Goal: Transaction & Acquisition: Purchase product/service

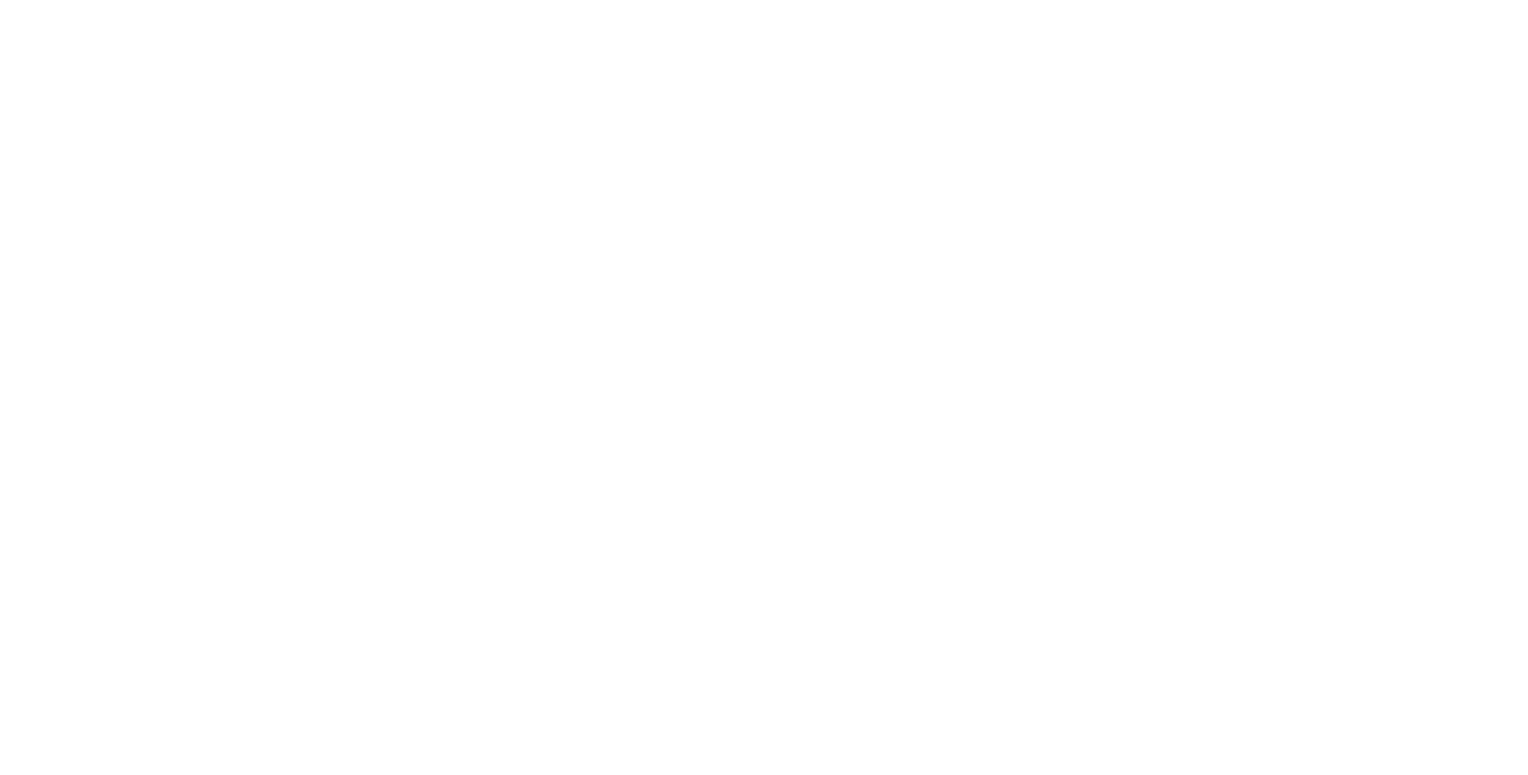
select select "******"
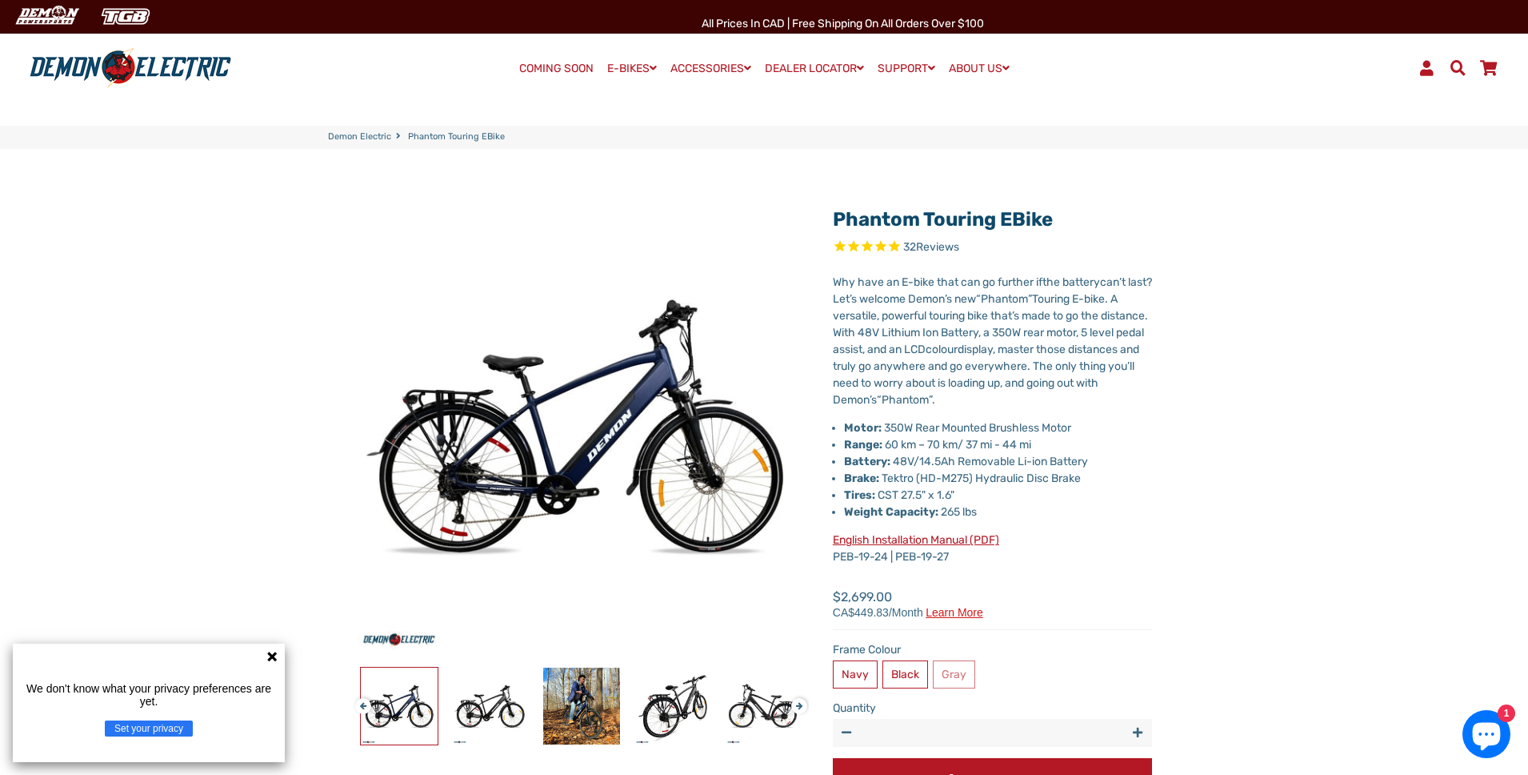
scroll to position [78, 0]
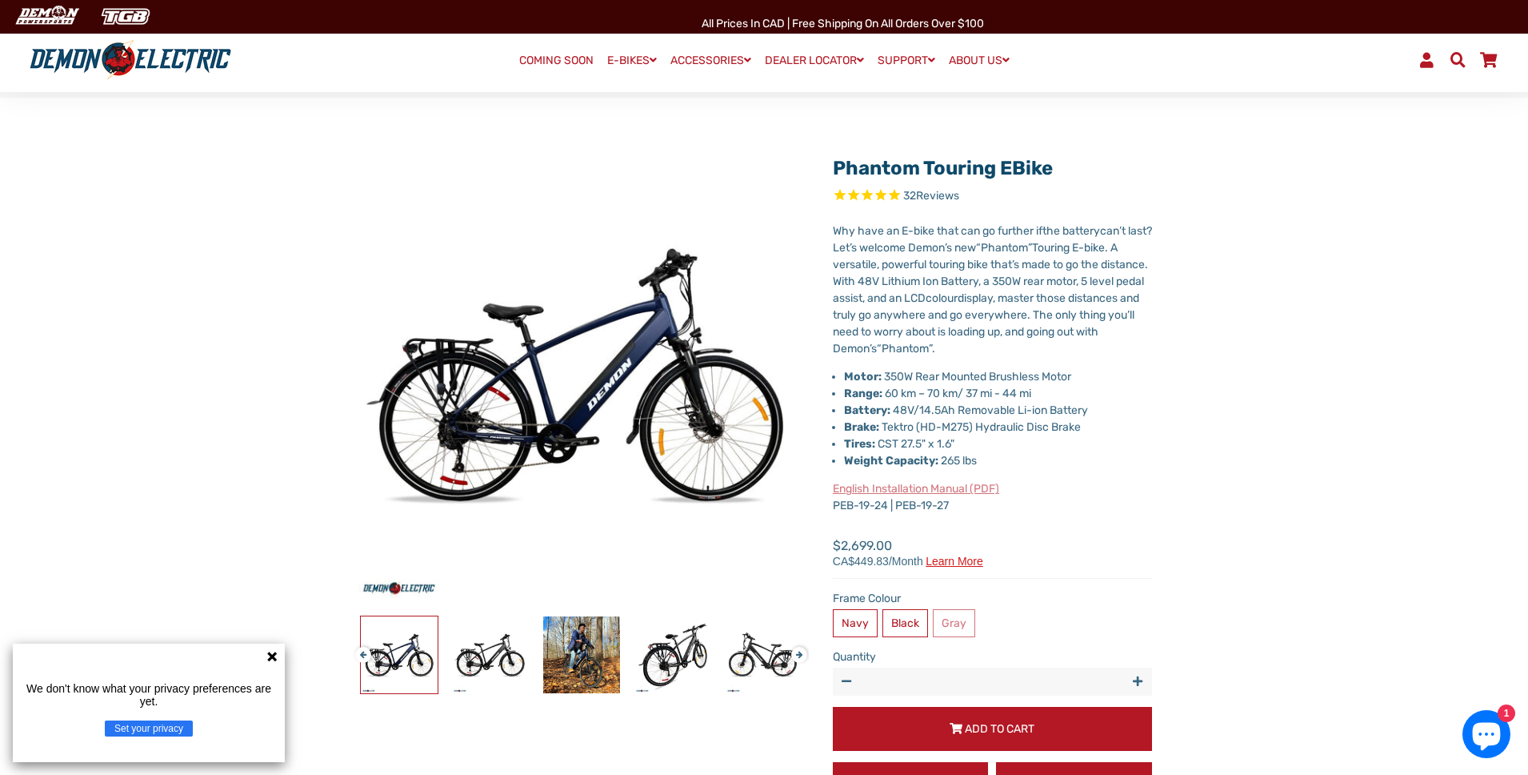
click at [932, 485] on link "English Installation Manual (PDF)" at bounding box center [916, 489] width 166 height 14
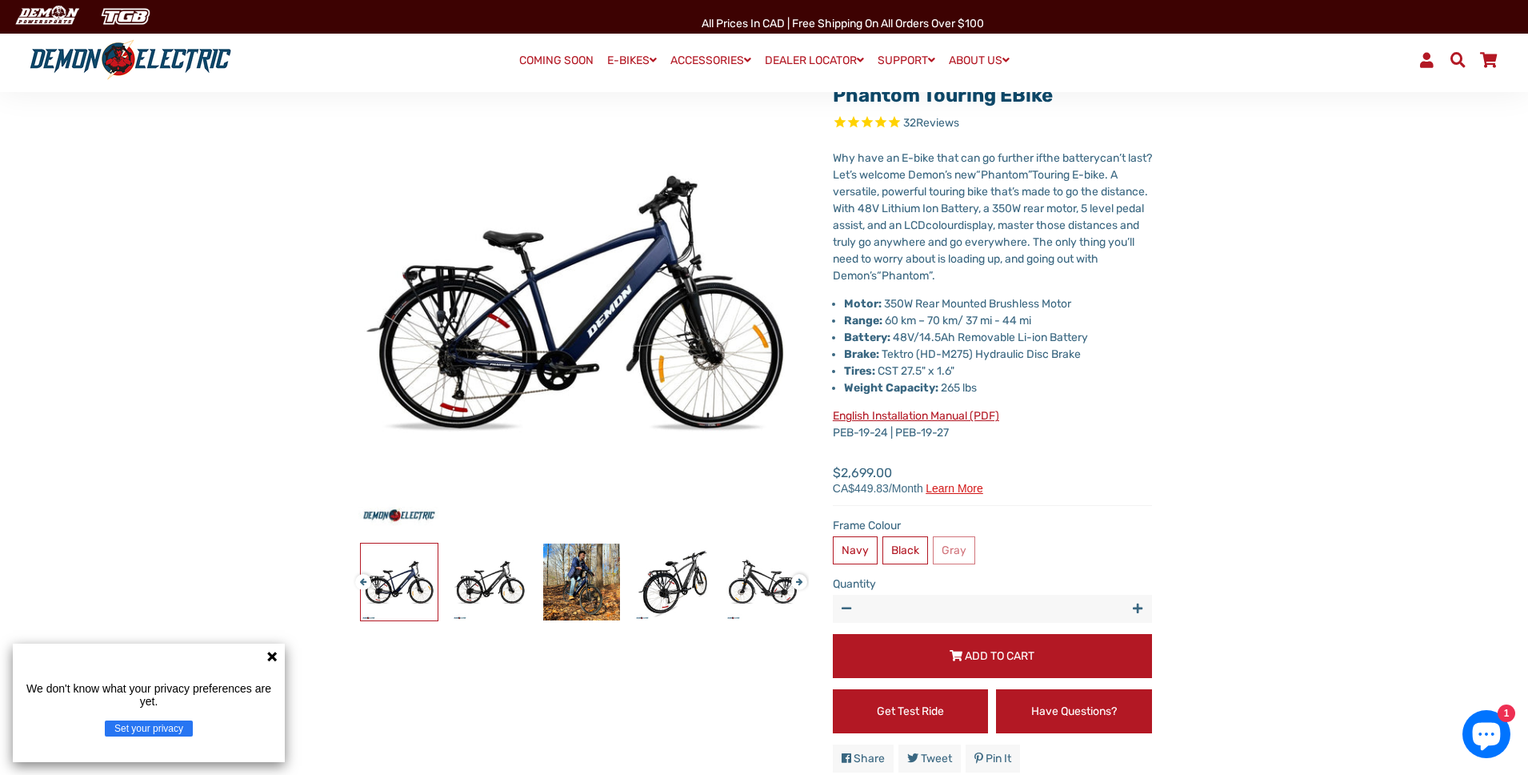
scroll to position [31, 0]
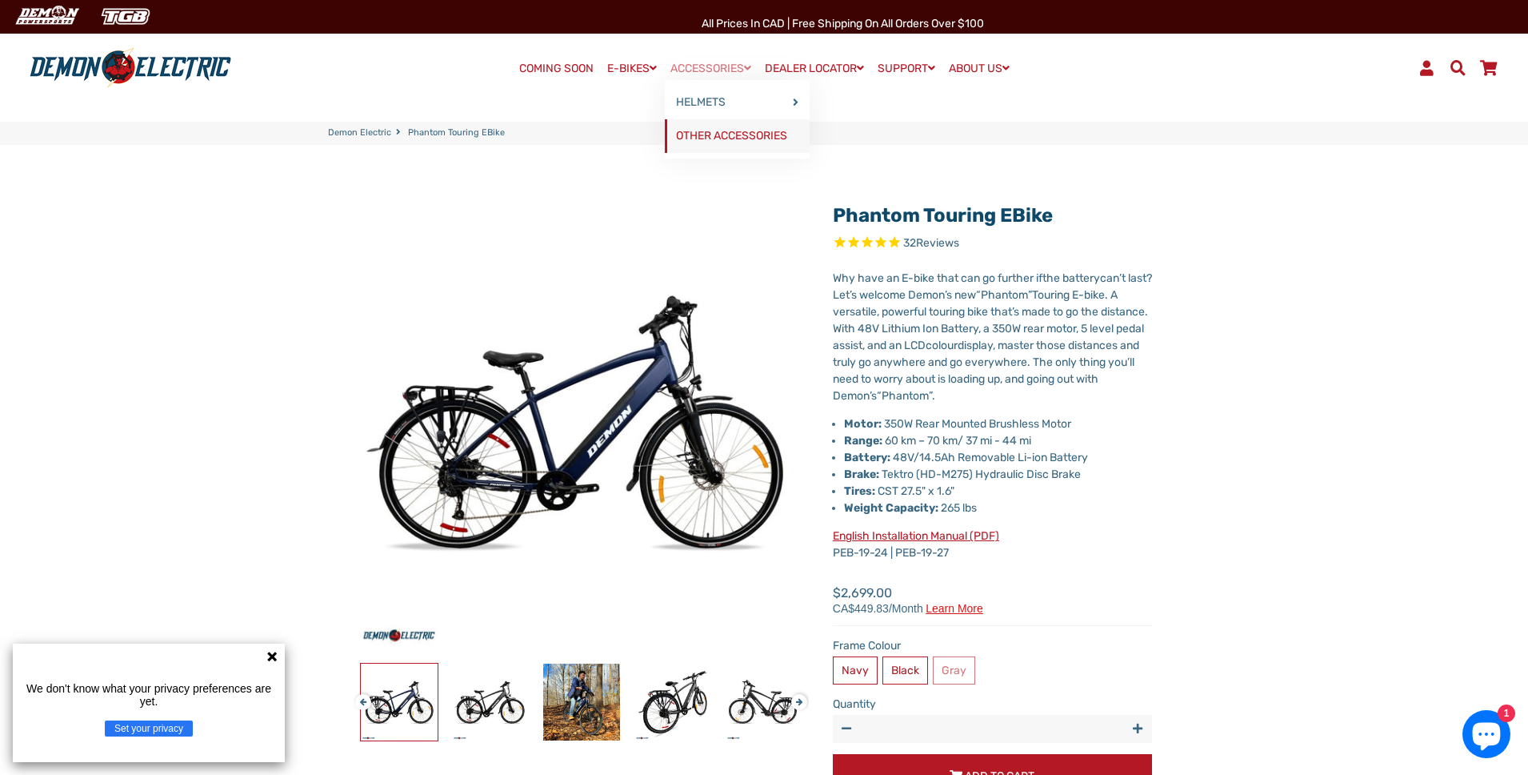
click at [709, 135] on link "OTHER ACCESSORIES" at bounding box center [737, 136] width 145 height 34
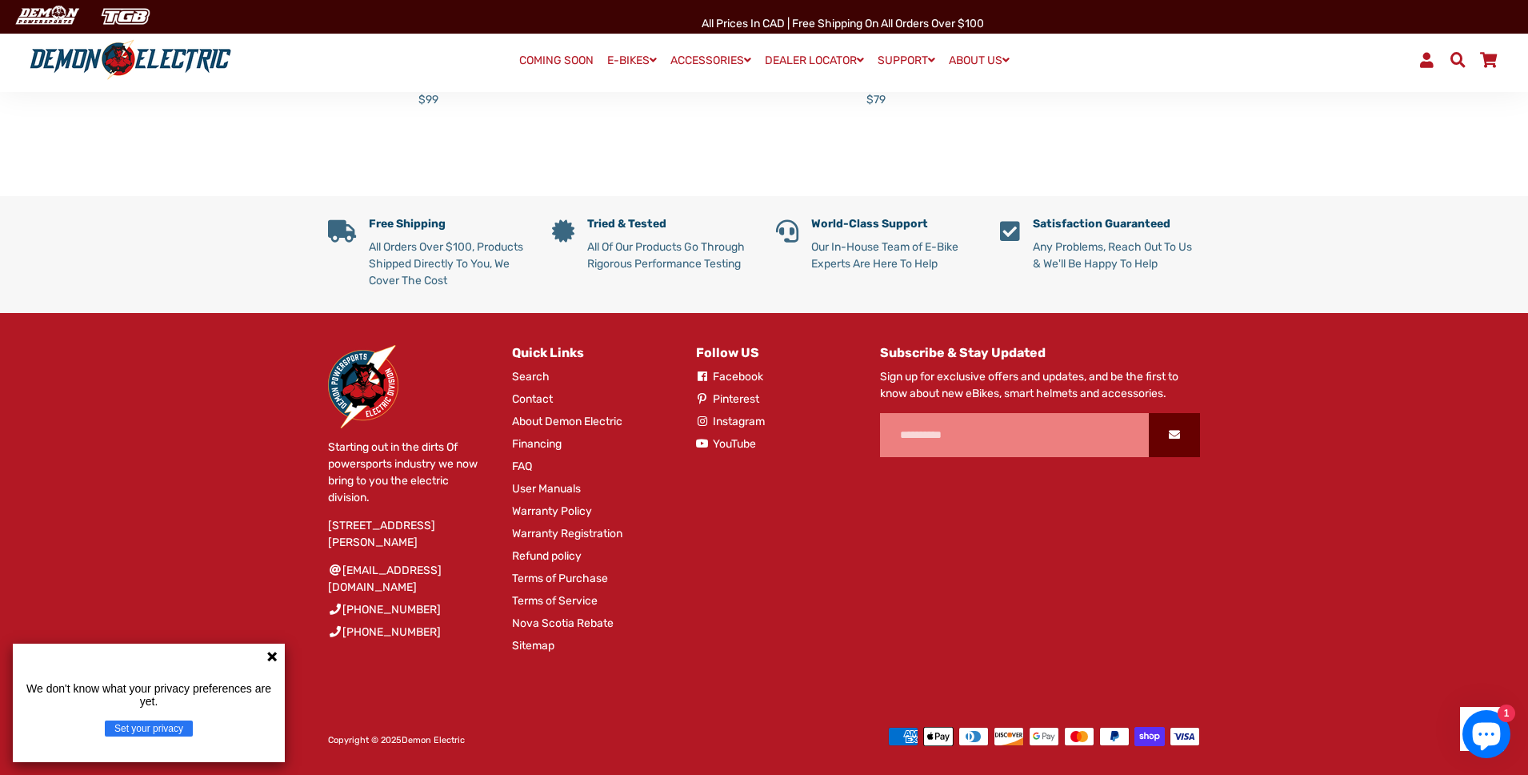
scroll to position [216, 0]
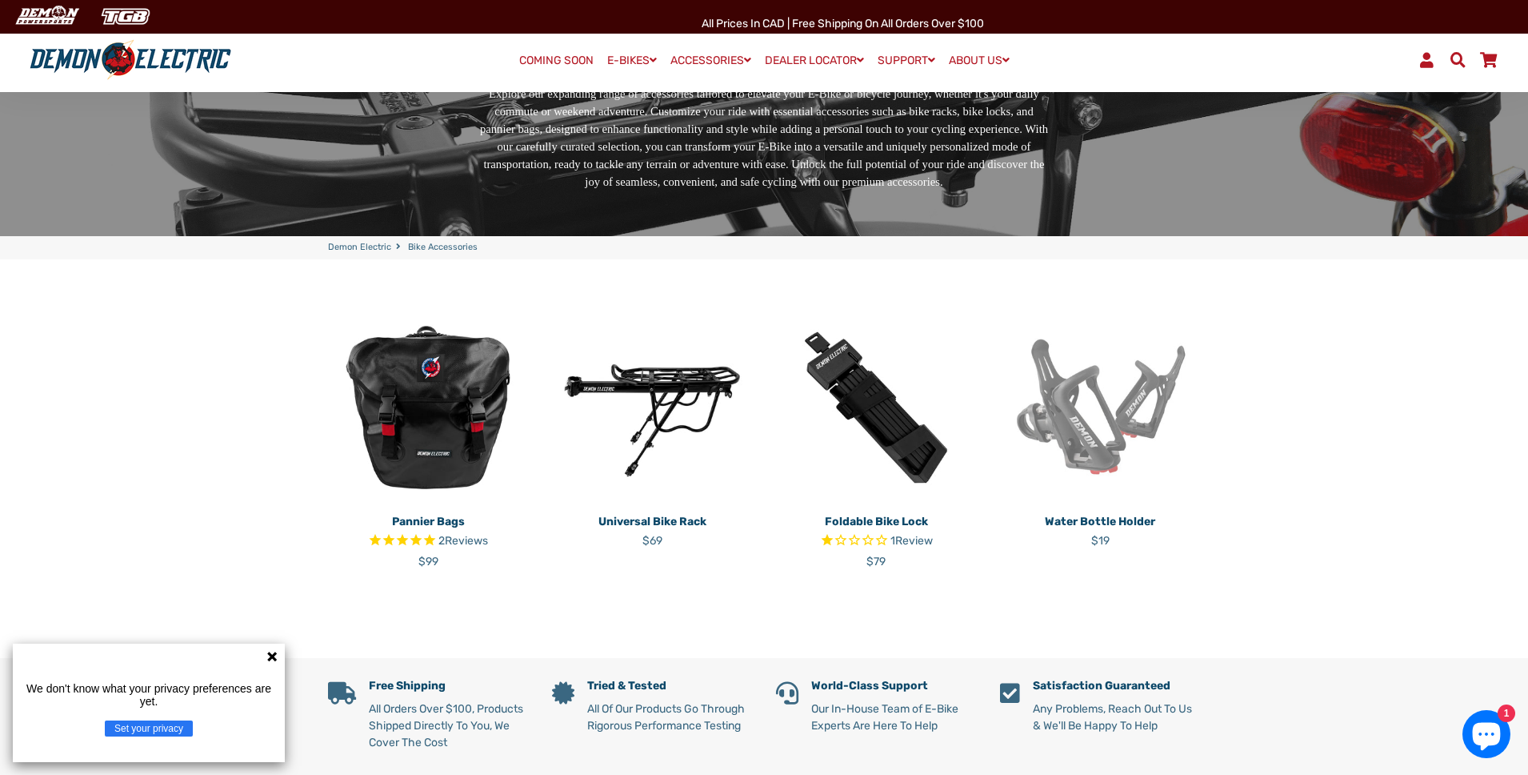
click at [1051, 407] on img at bounding box center [1100, 407] width 200 height 200
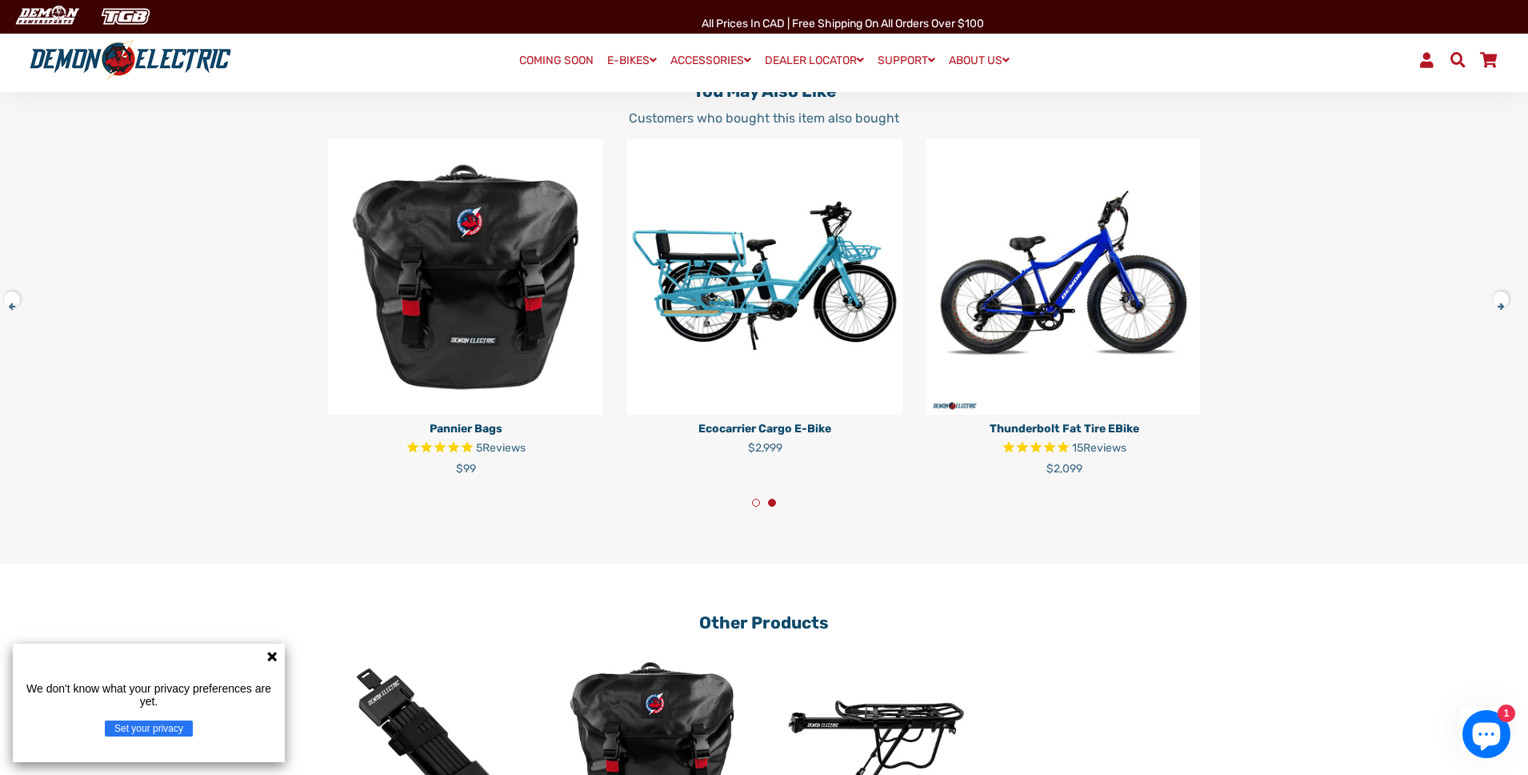
scroll to position [950, 0]
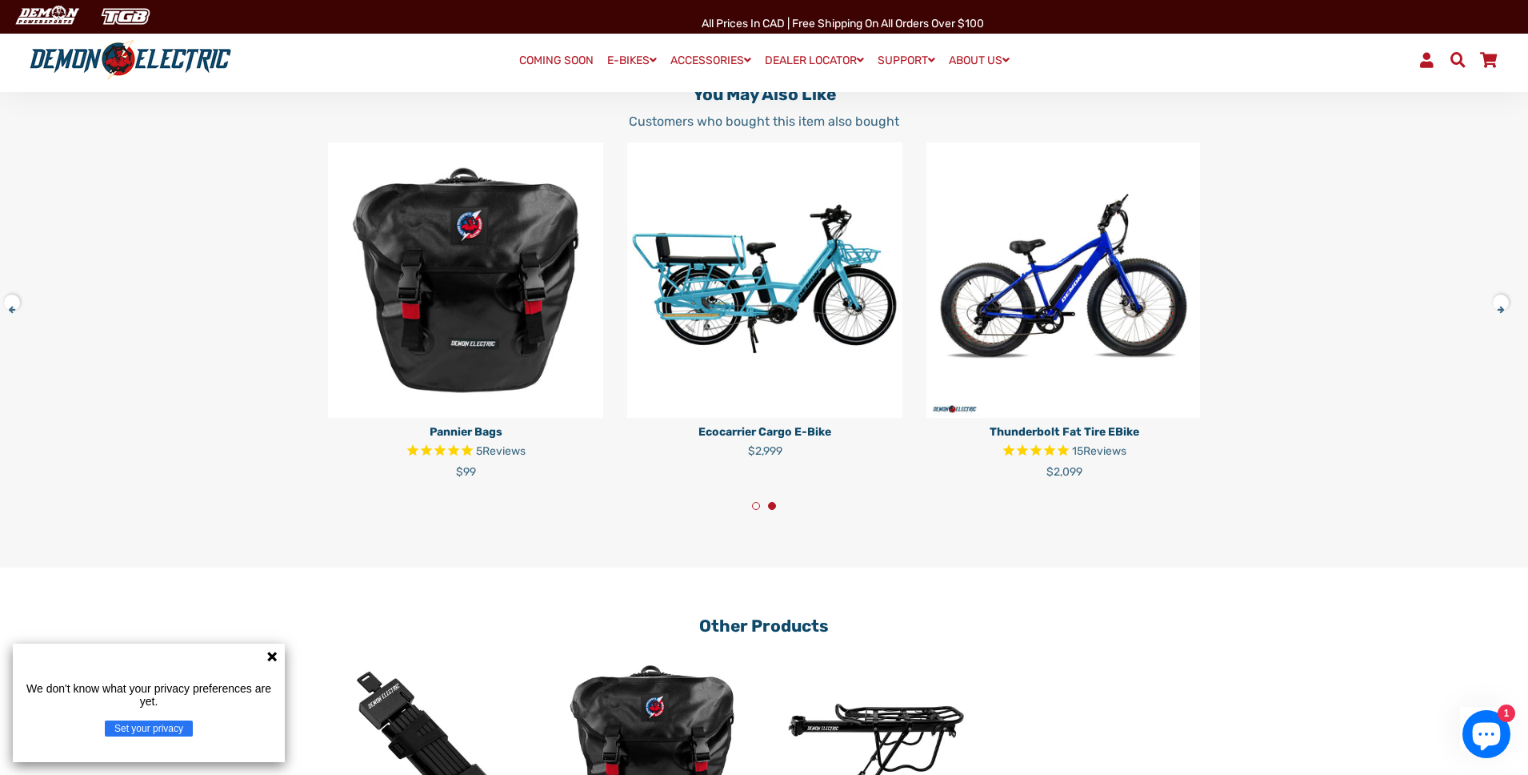
click at [439, 284] on img at bounding box center [465, 279] width 275 height 275
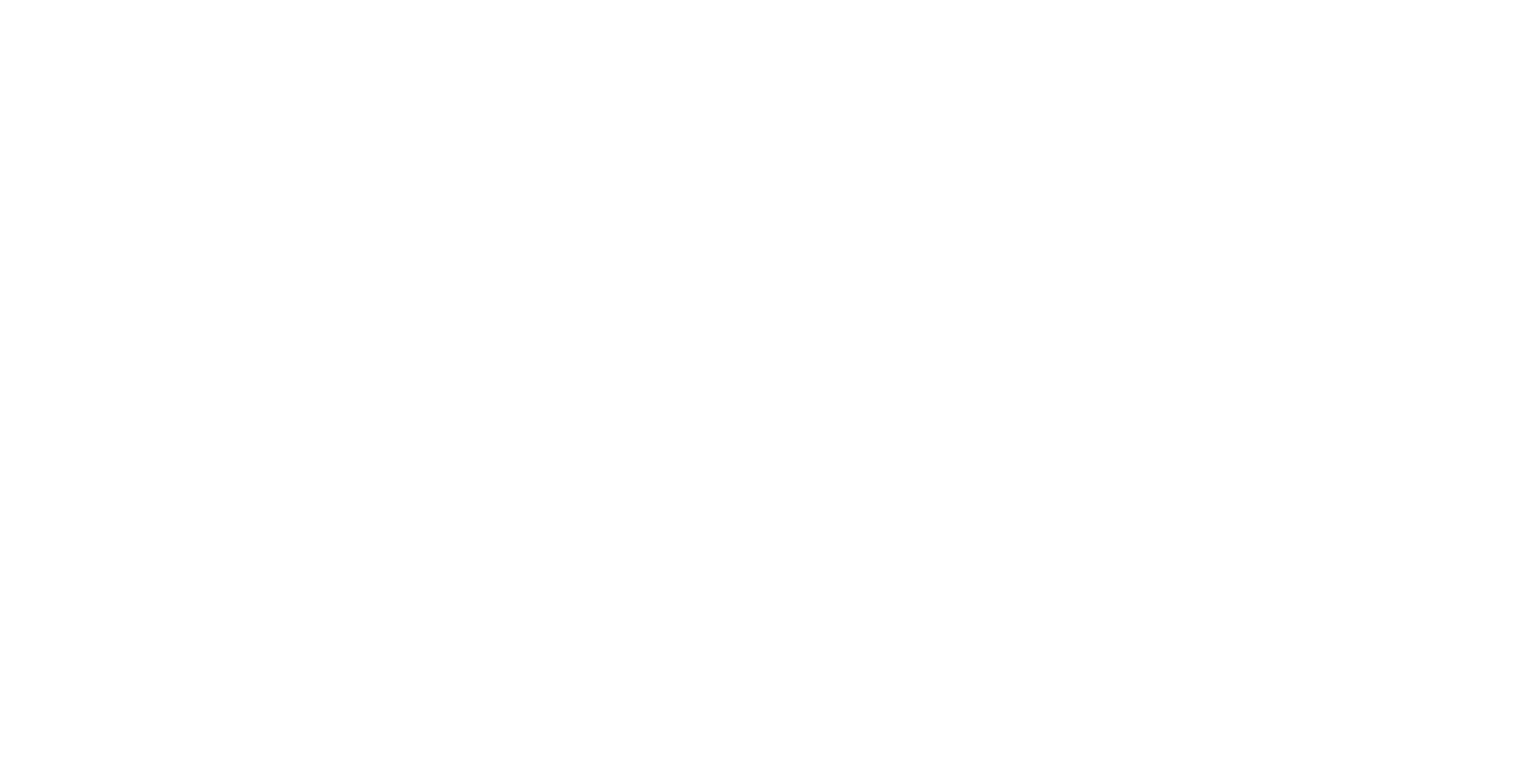
select select "******"
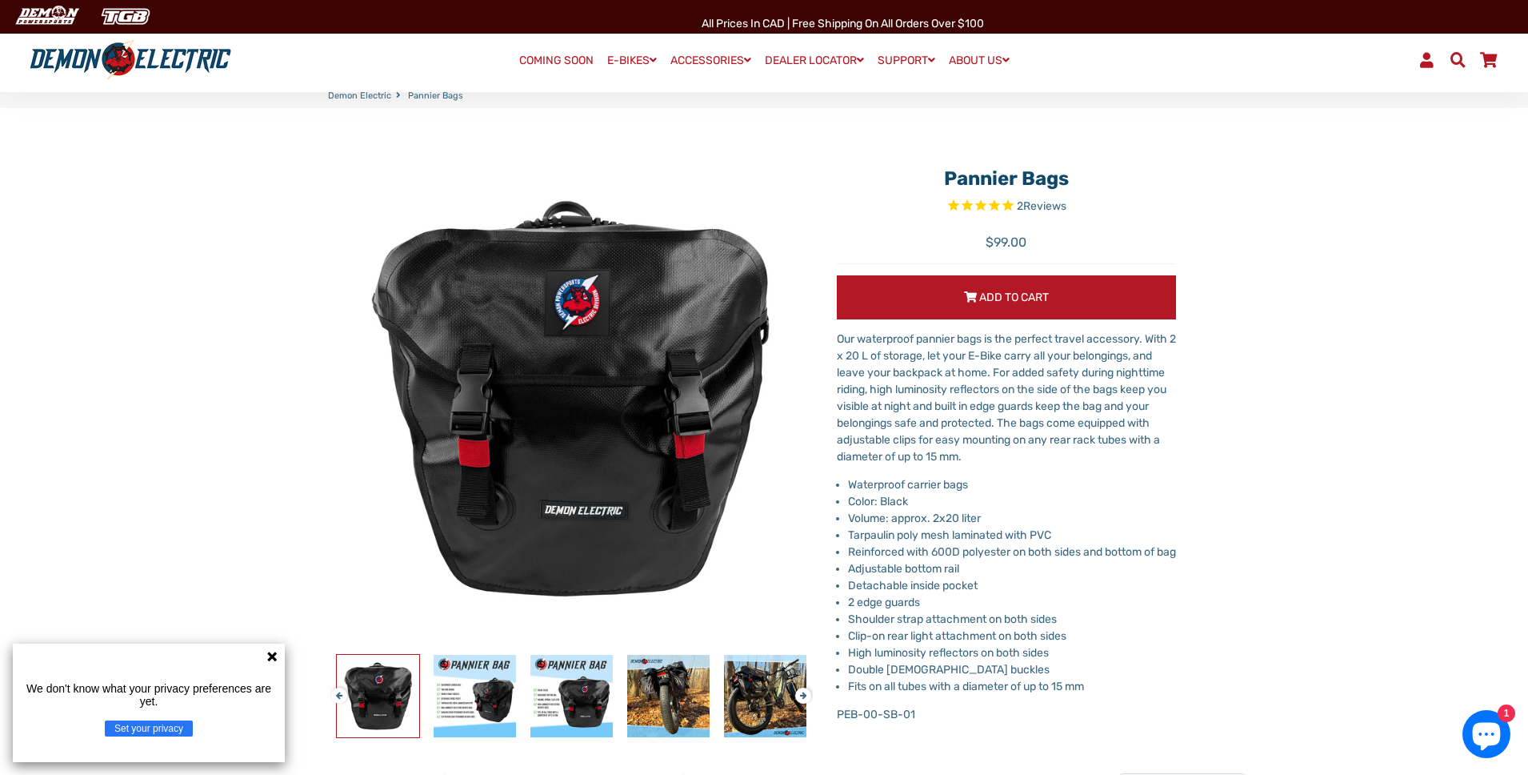
scroll to position [210, 0]
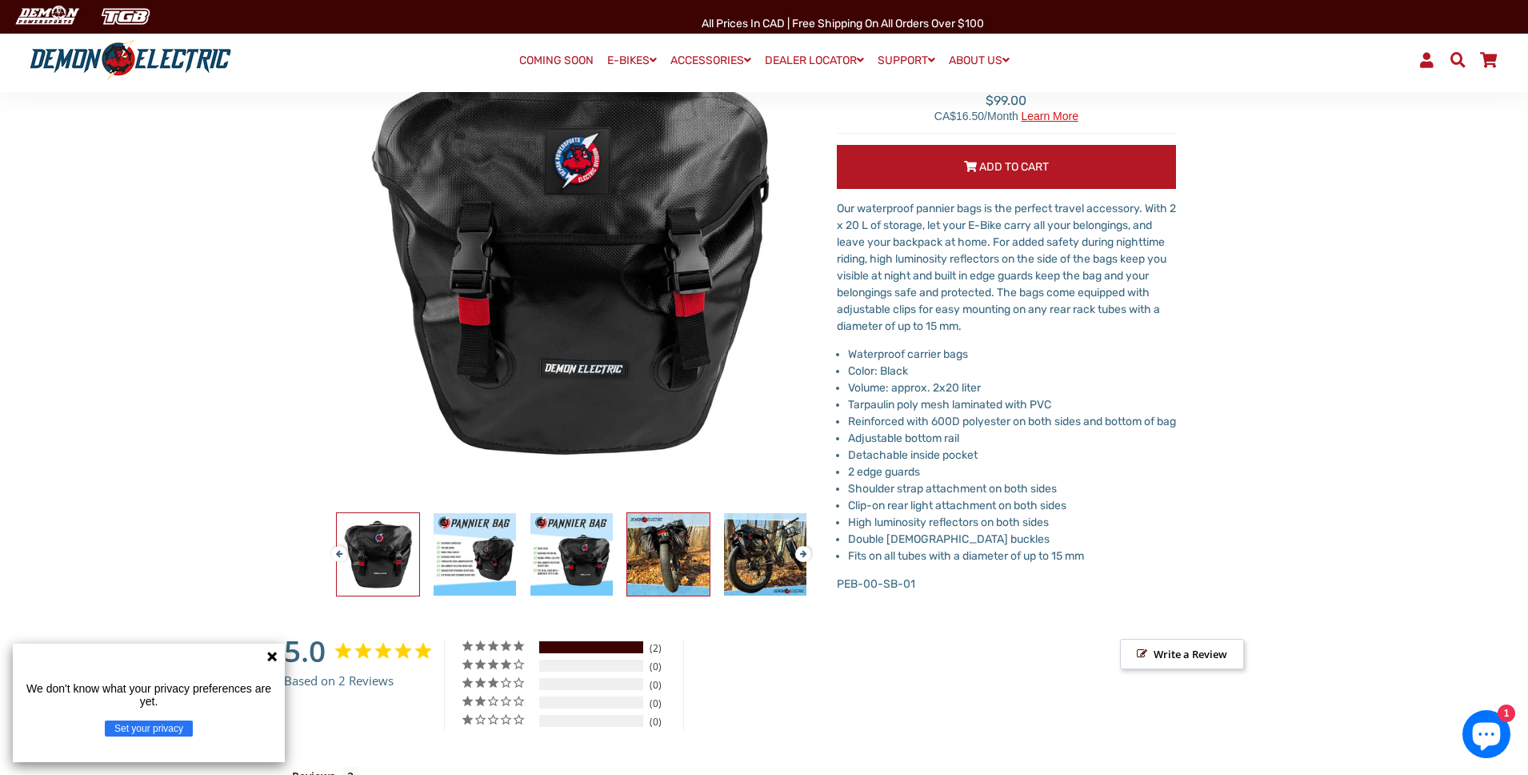
click at [673, 567] on img at bounding box center [668, 554] width 82 height 82
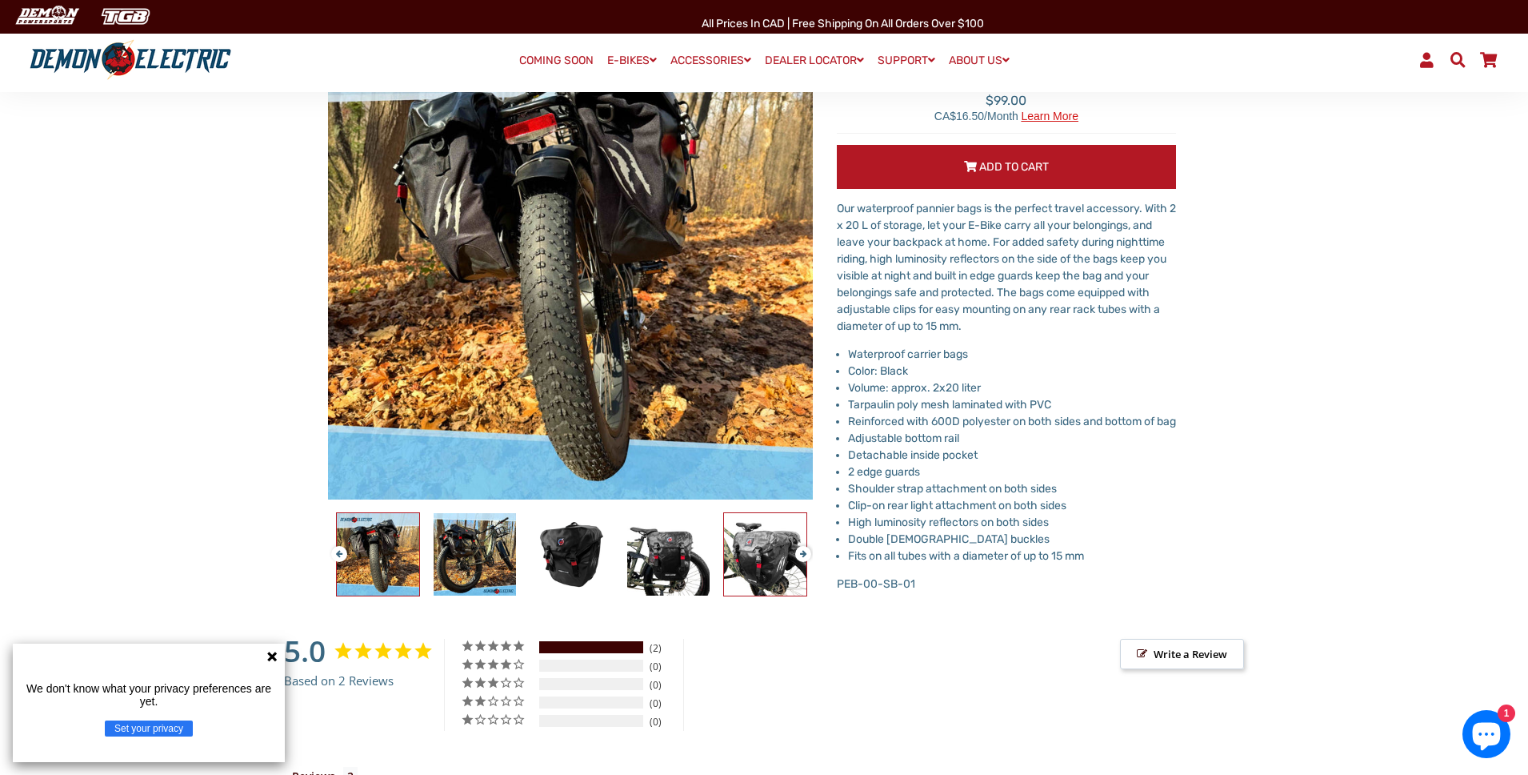
click at [783, 575] on img at bounding box center [765, 554] width 82 height 82
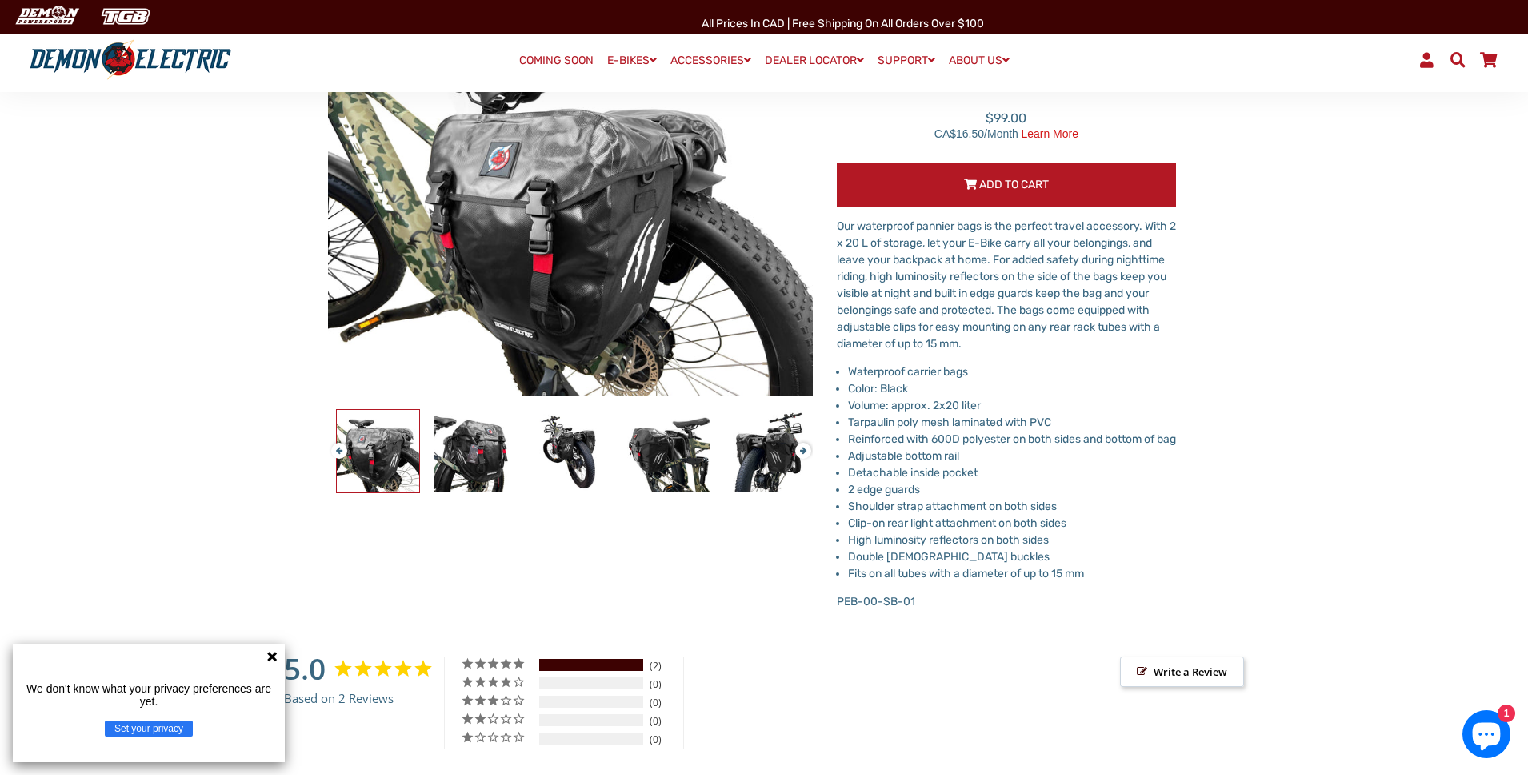
scroll to position [157, 0]
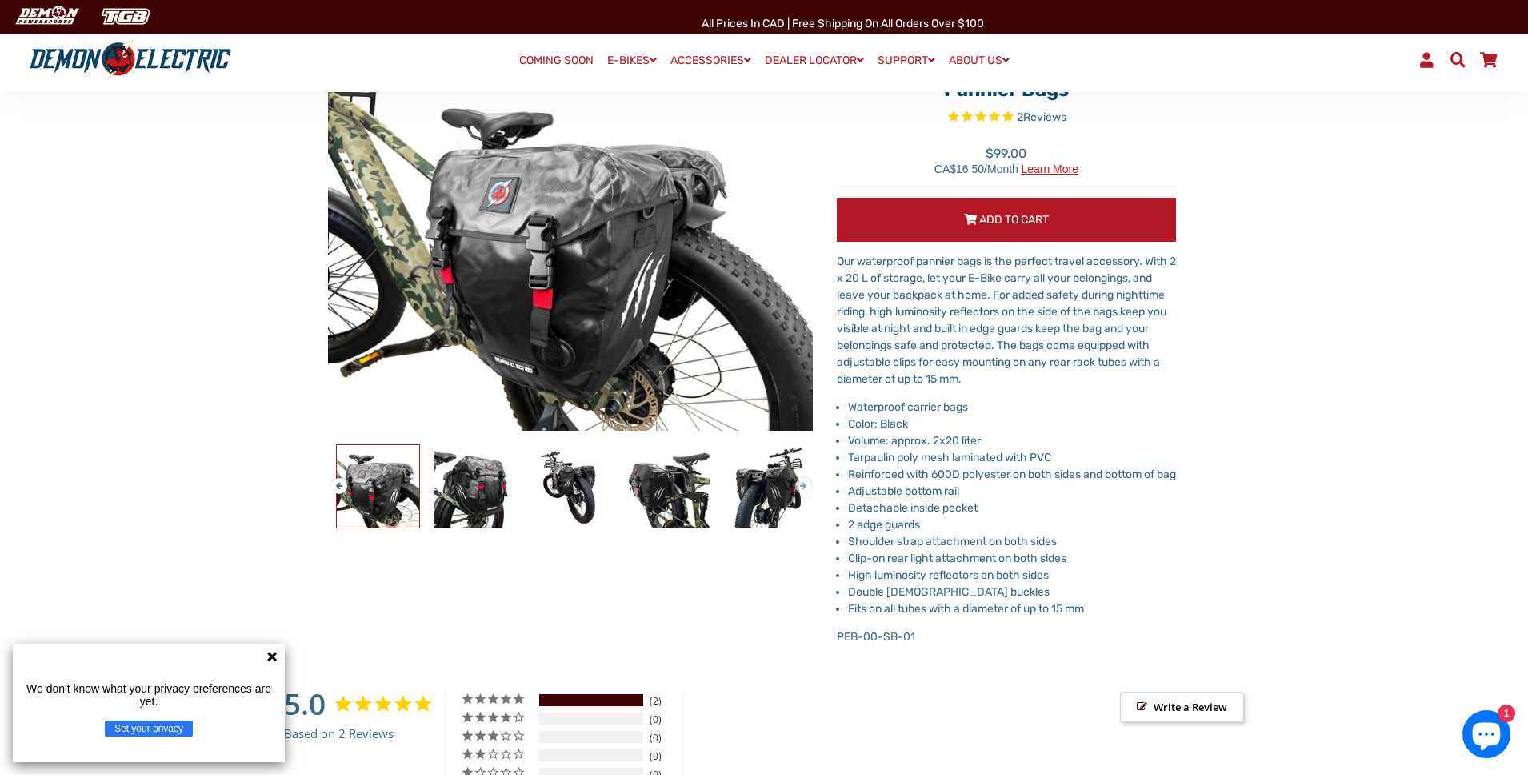
click at [805, 485] on button "Next" at bounding box center [800, 479] width 10 height 18
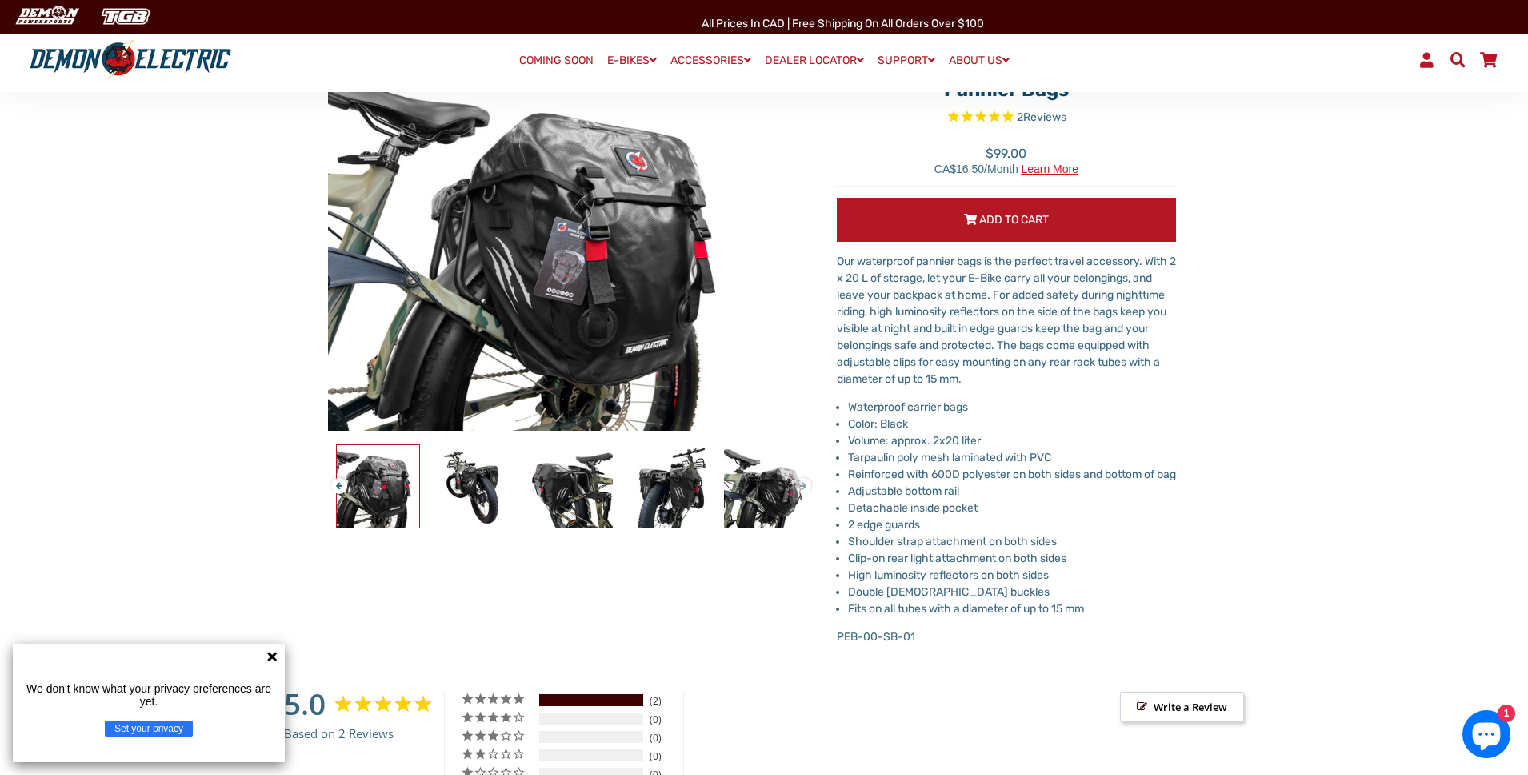
click at [805, 485] on button "Next" at bounding box center [800, 479] width 10 height 18
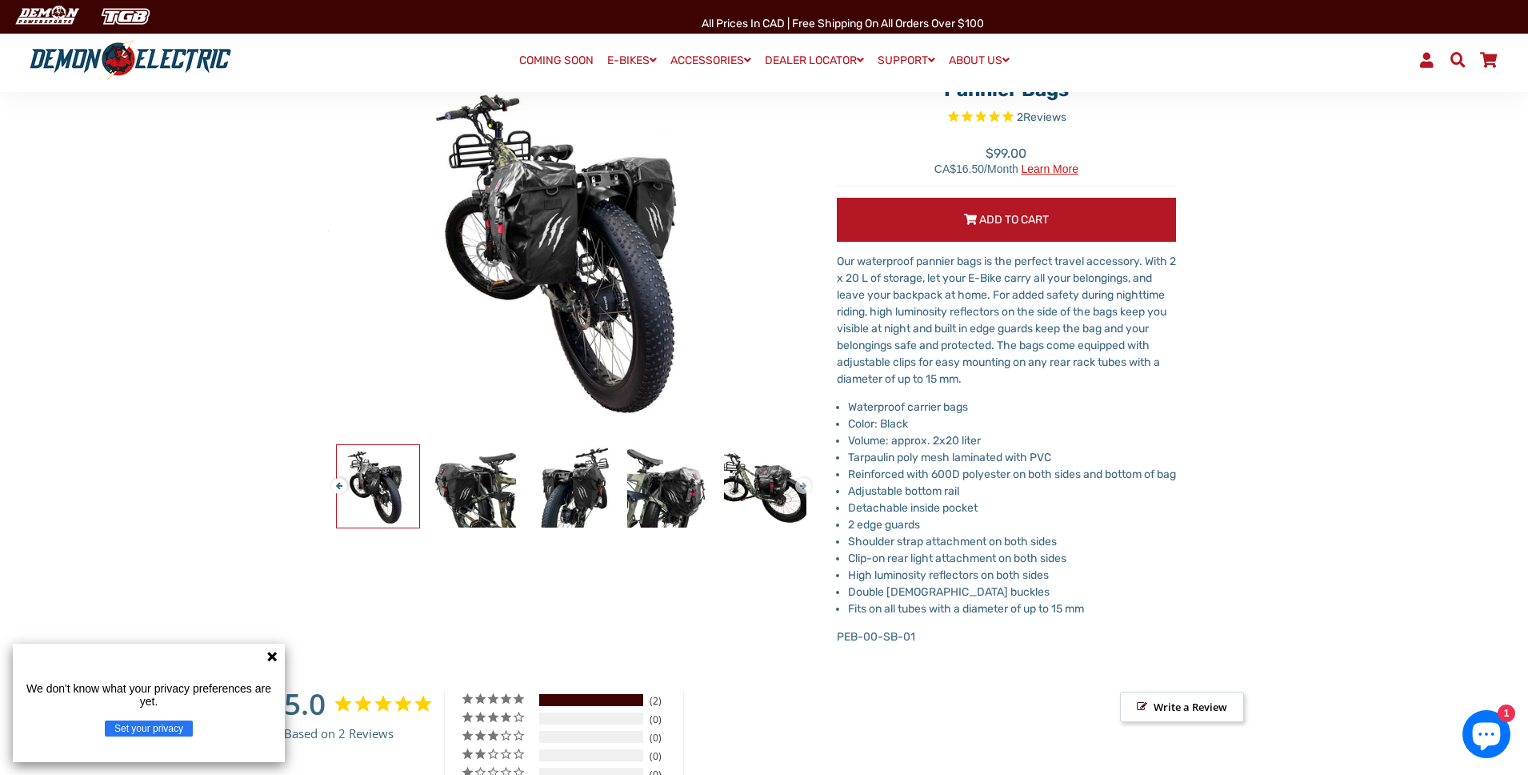
click at [805, 485] on button "Next" at bounding box center [800, 479] width 10 height 18
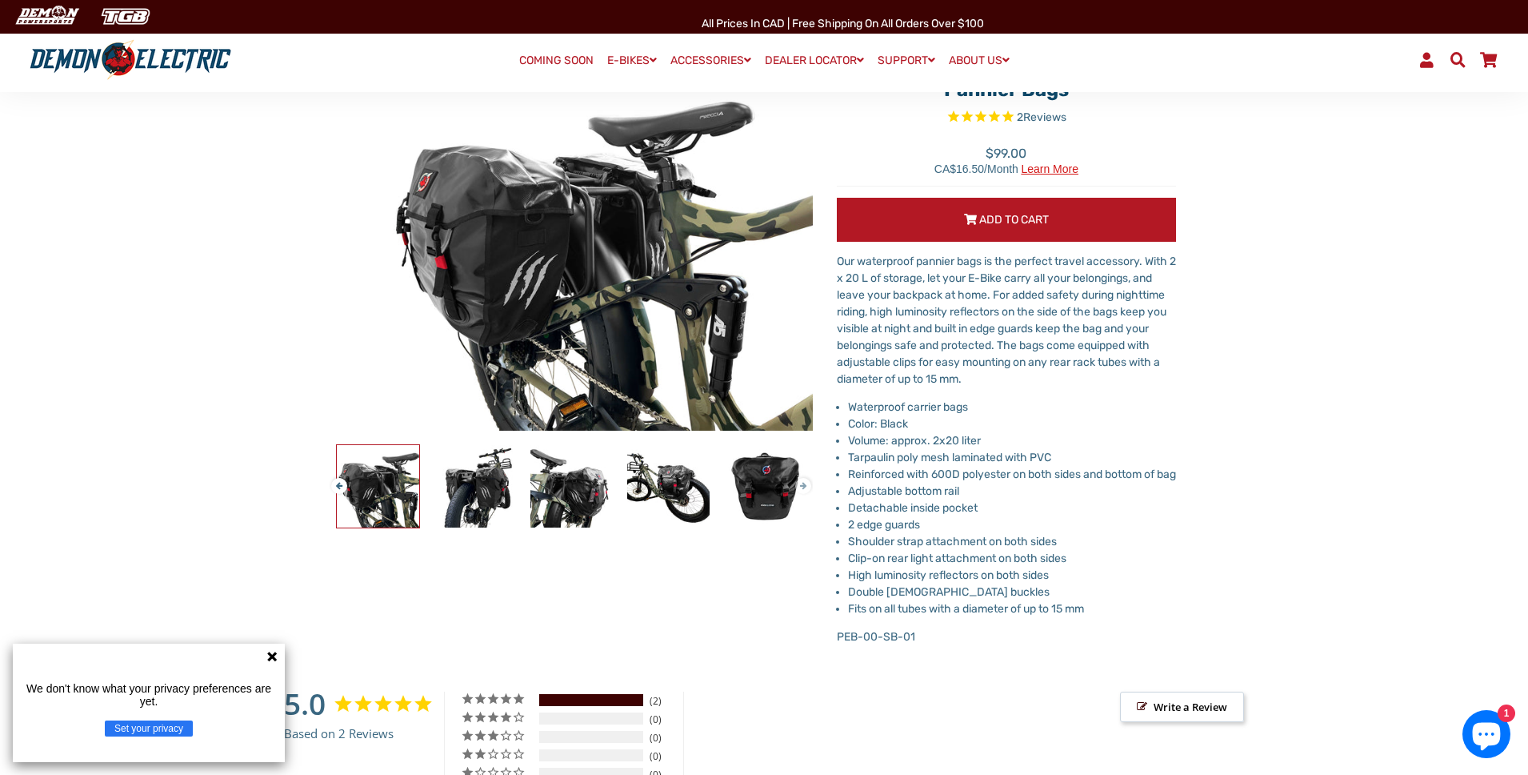
click at [805, 485] on button "Next" at bounding box center [800, 479] width 10 height 18
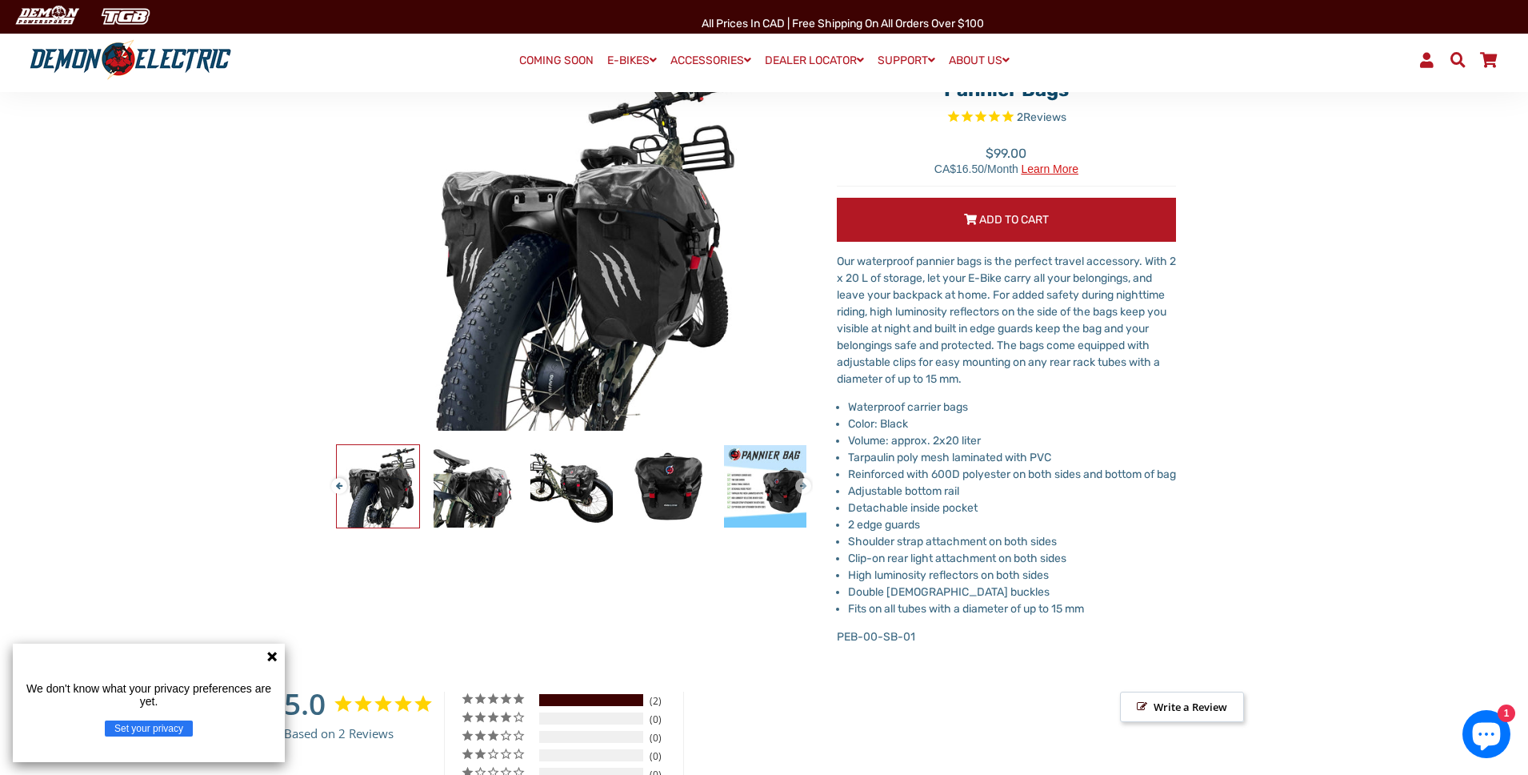
click at [805, 485] on button "Next" at bounding box center [800, 479] width 10 height 18
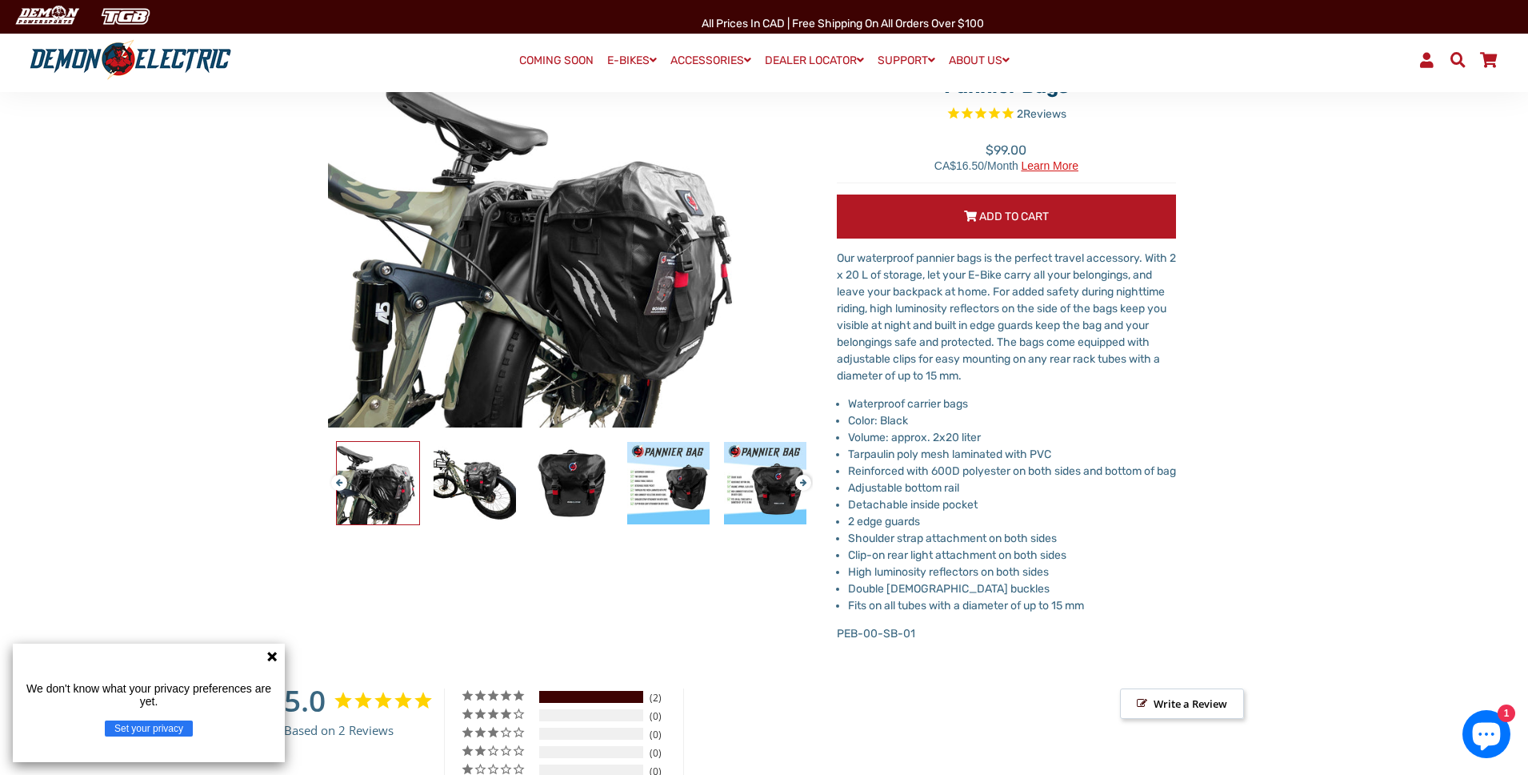
scroll to position [194, 0]
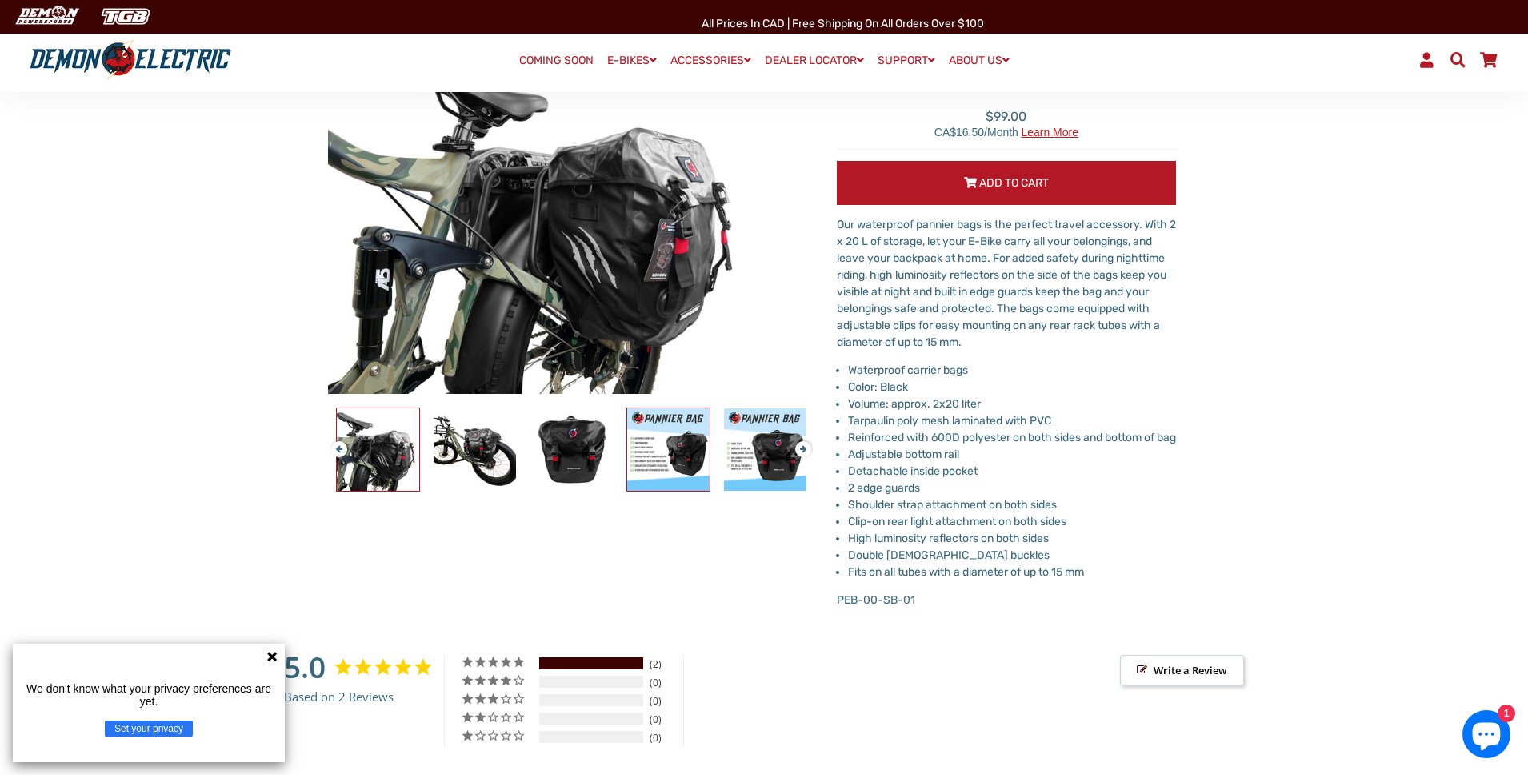
click at [683, 459] on img at bounding box center [668, 449] width 82 height 82
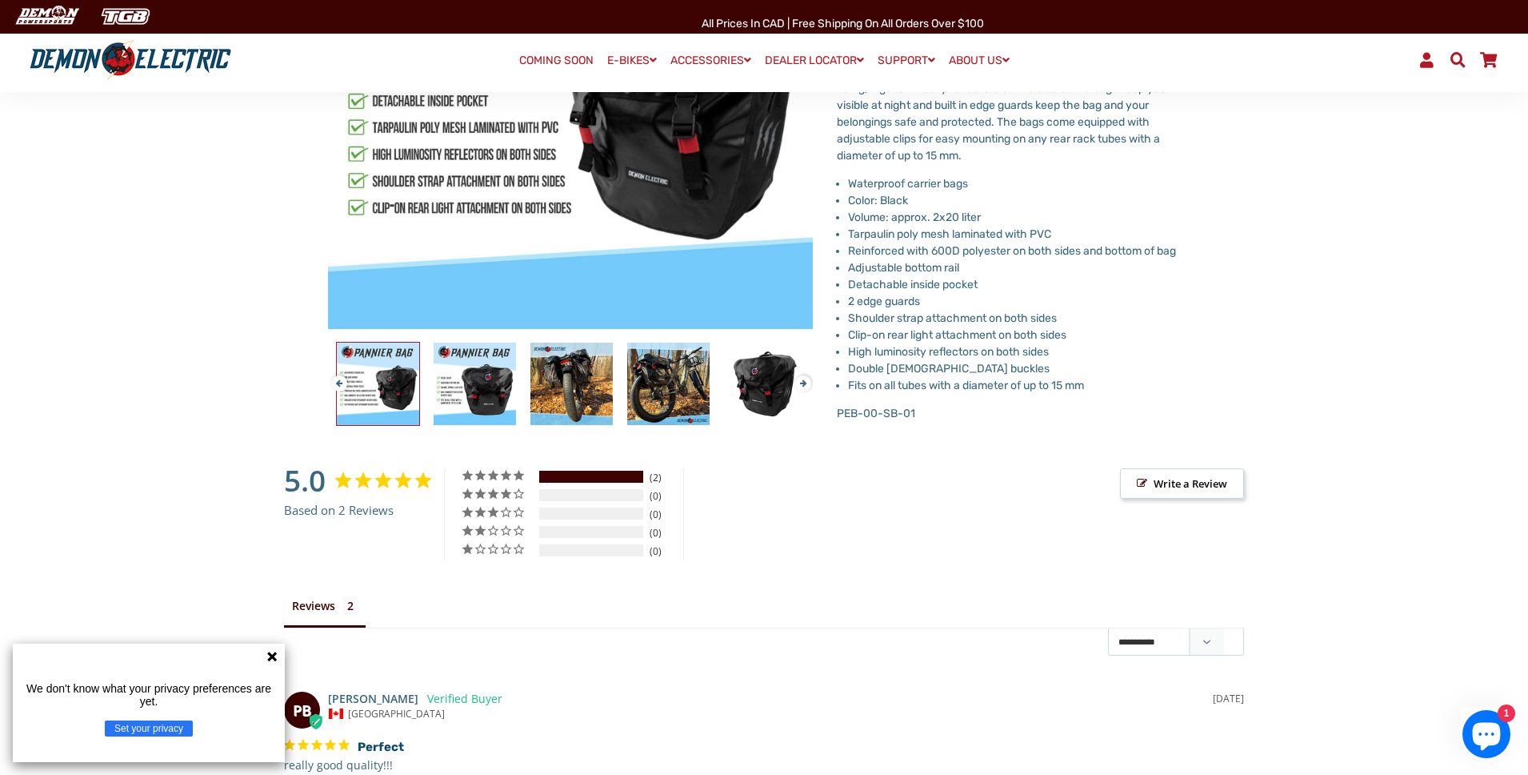
scroll to position [216, 0]
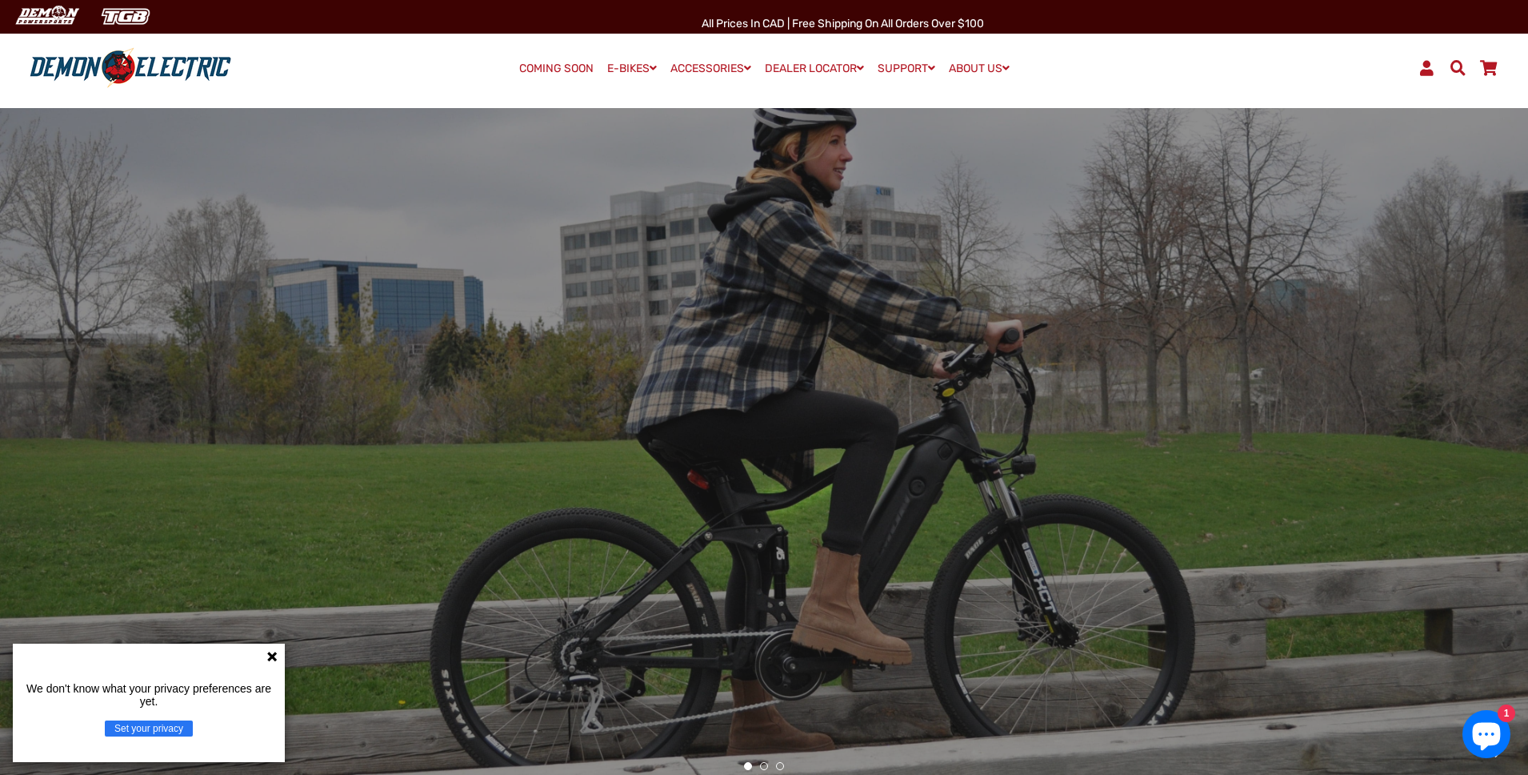
click at [271, 651] on icon at bounding box center [272, 656] width 13 height 13
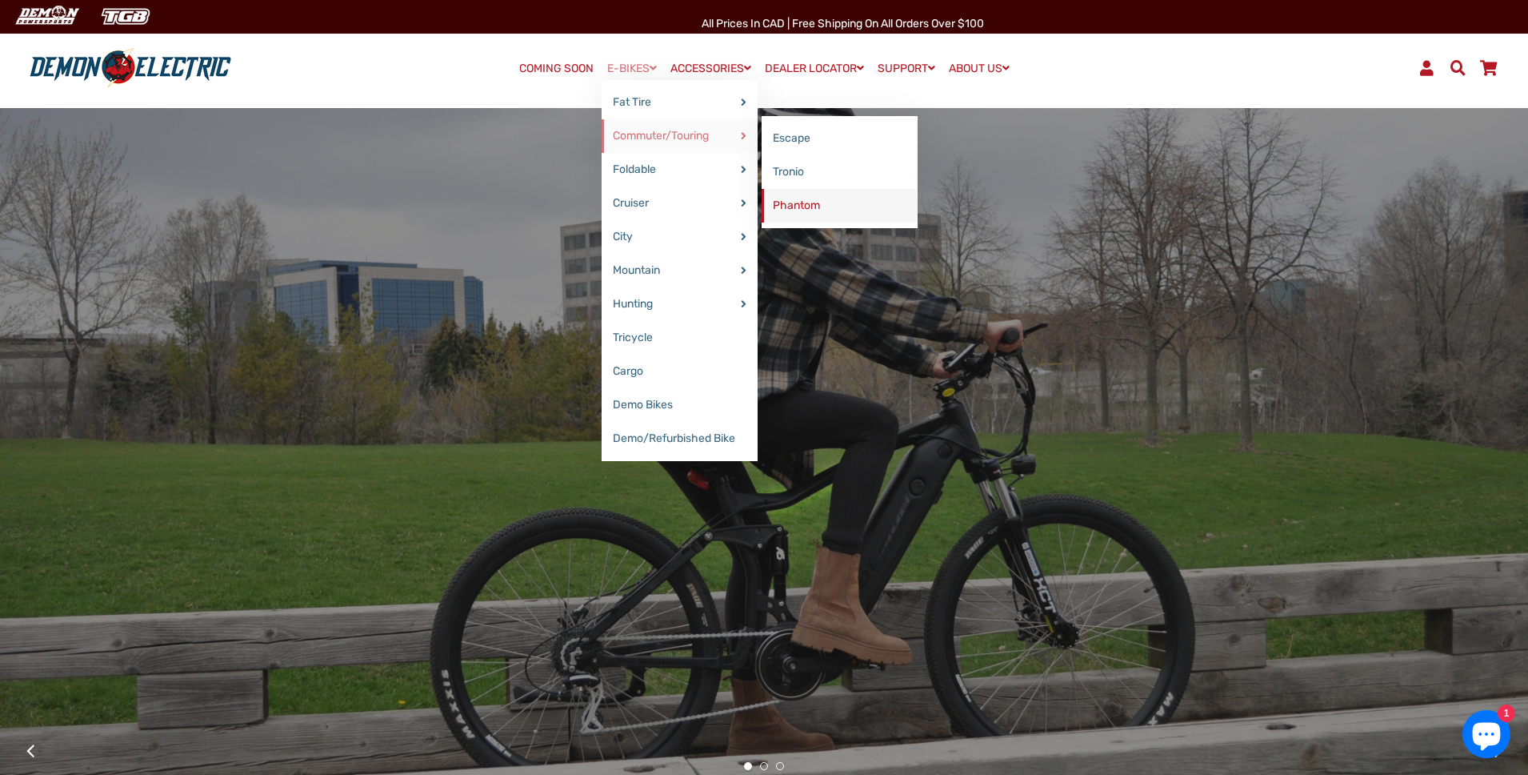
click at [813, 201] on link "Phantom" at bounding box center [840, 206] width 156 height 34
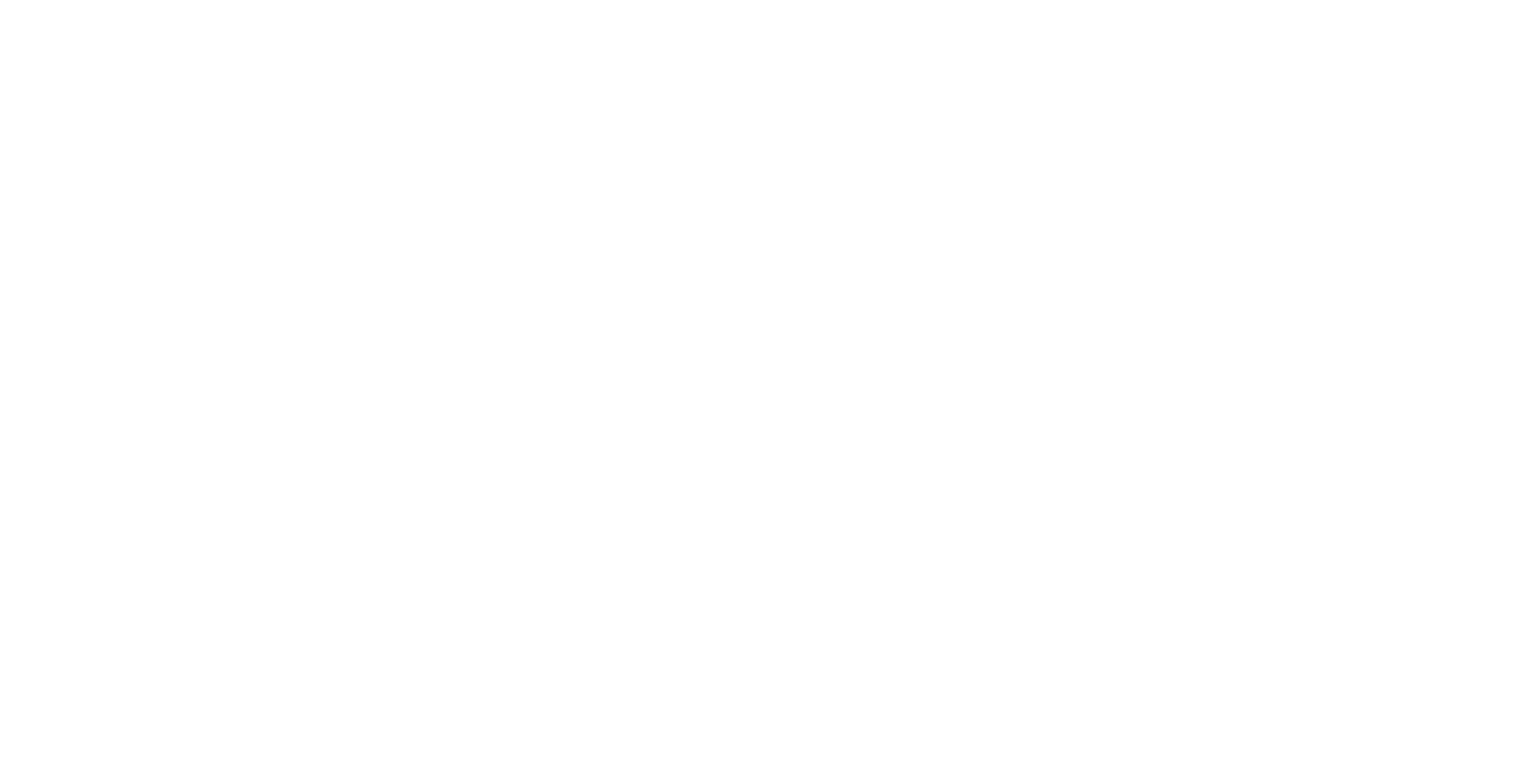
select select "******"
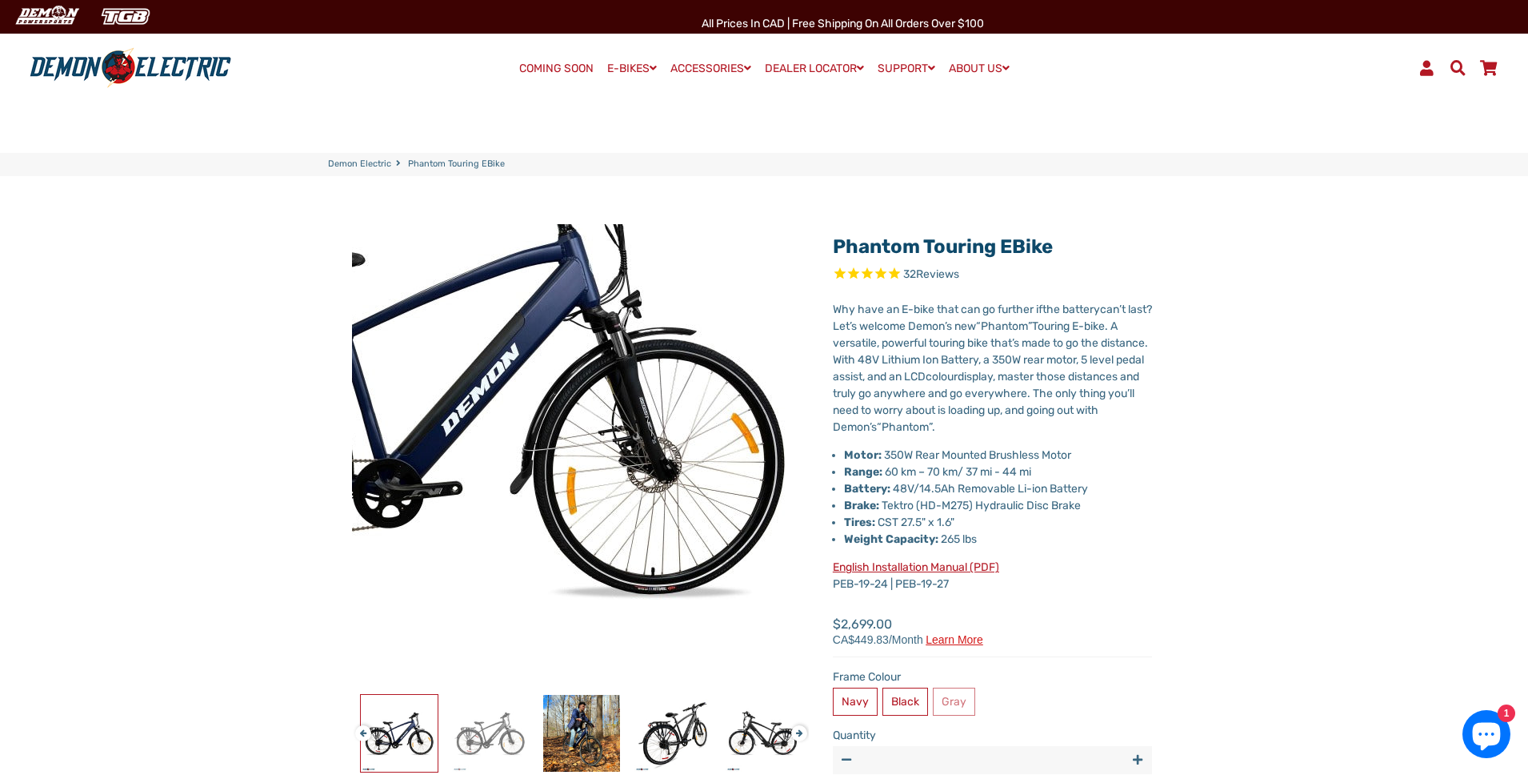
select select "******"
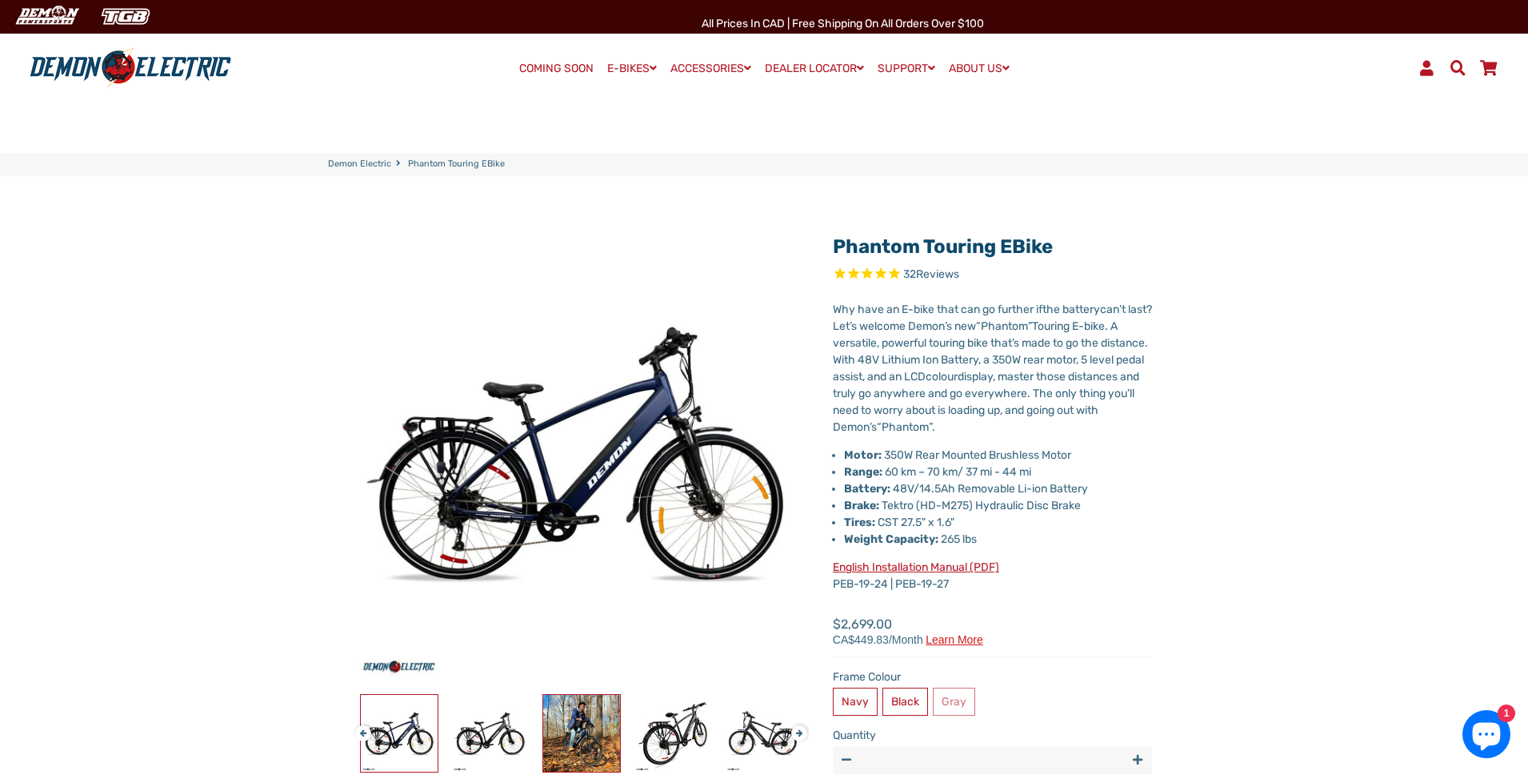
click at [570, 723] on img at bounding box center [581, 733] width 77 height 77
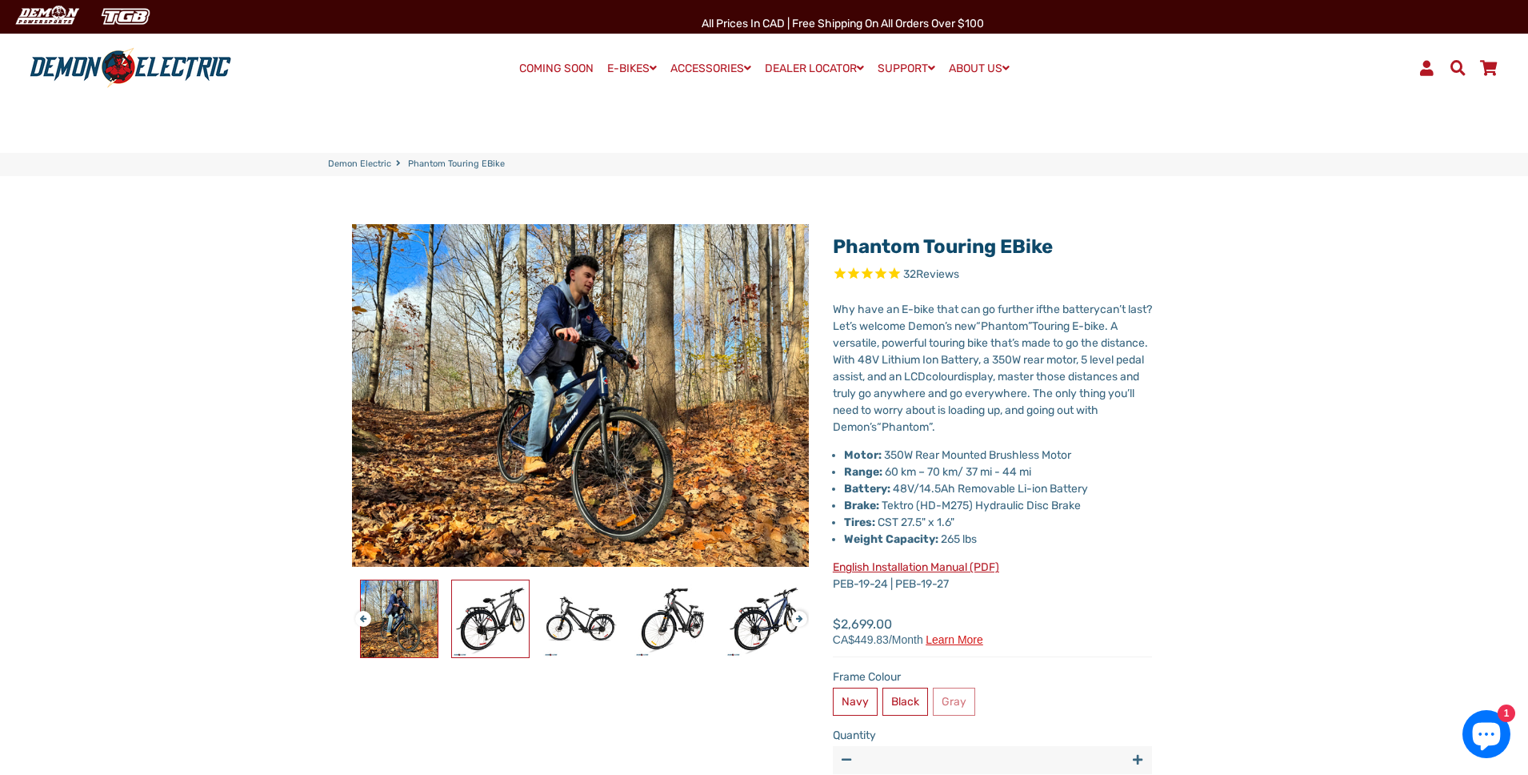
click at [503, 626] on img at bounding box center [490, 618] width 77 height 77
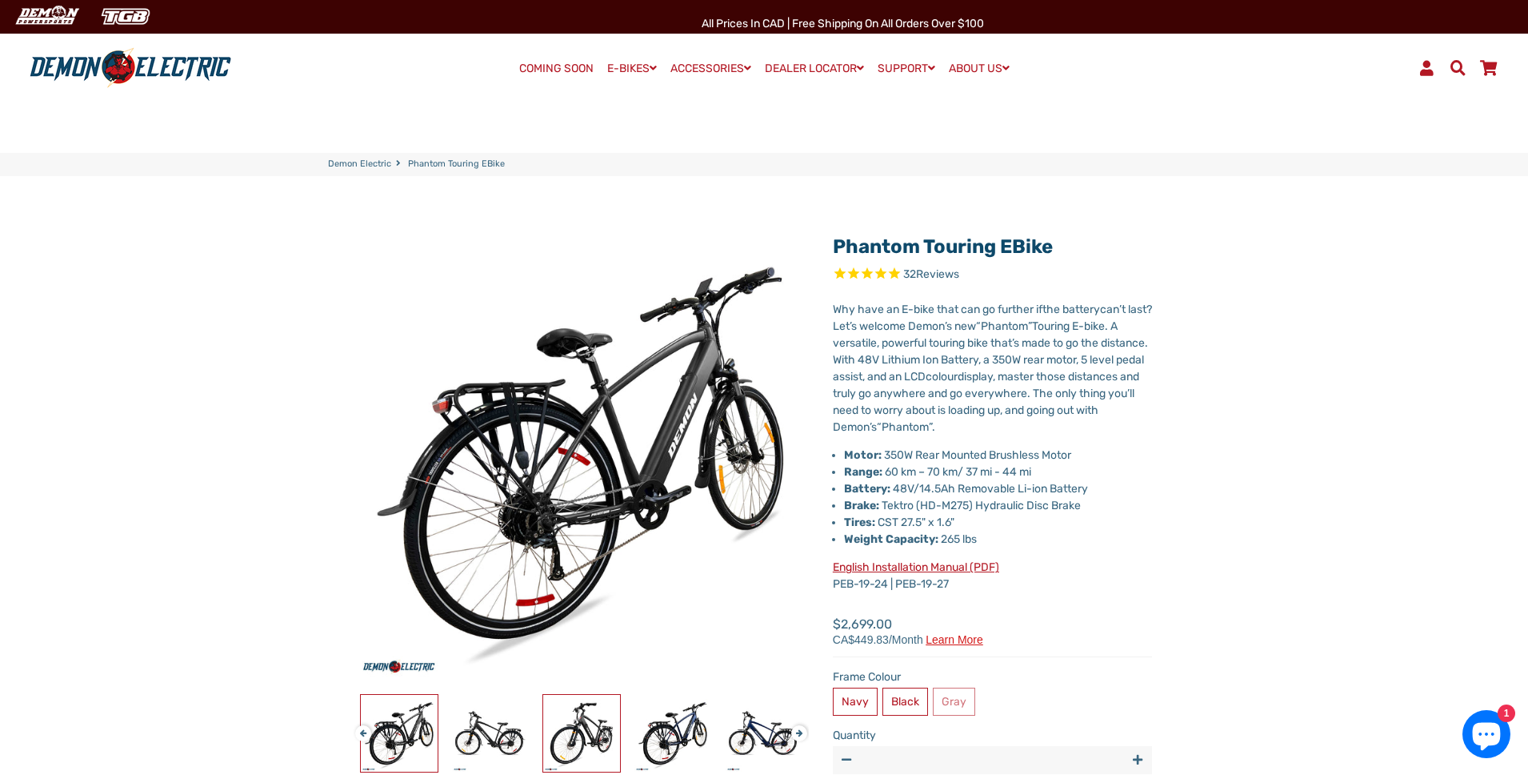
click at [584, 739] on img at bounding box center [581, 733] width 77 height 77
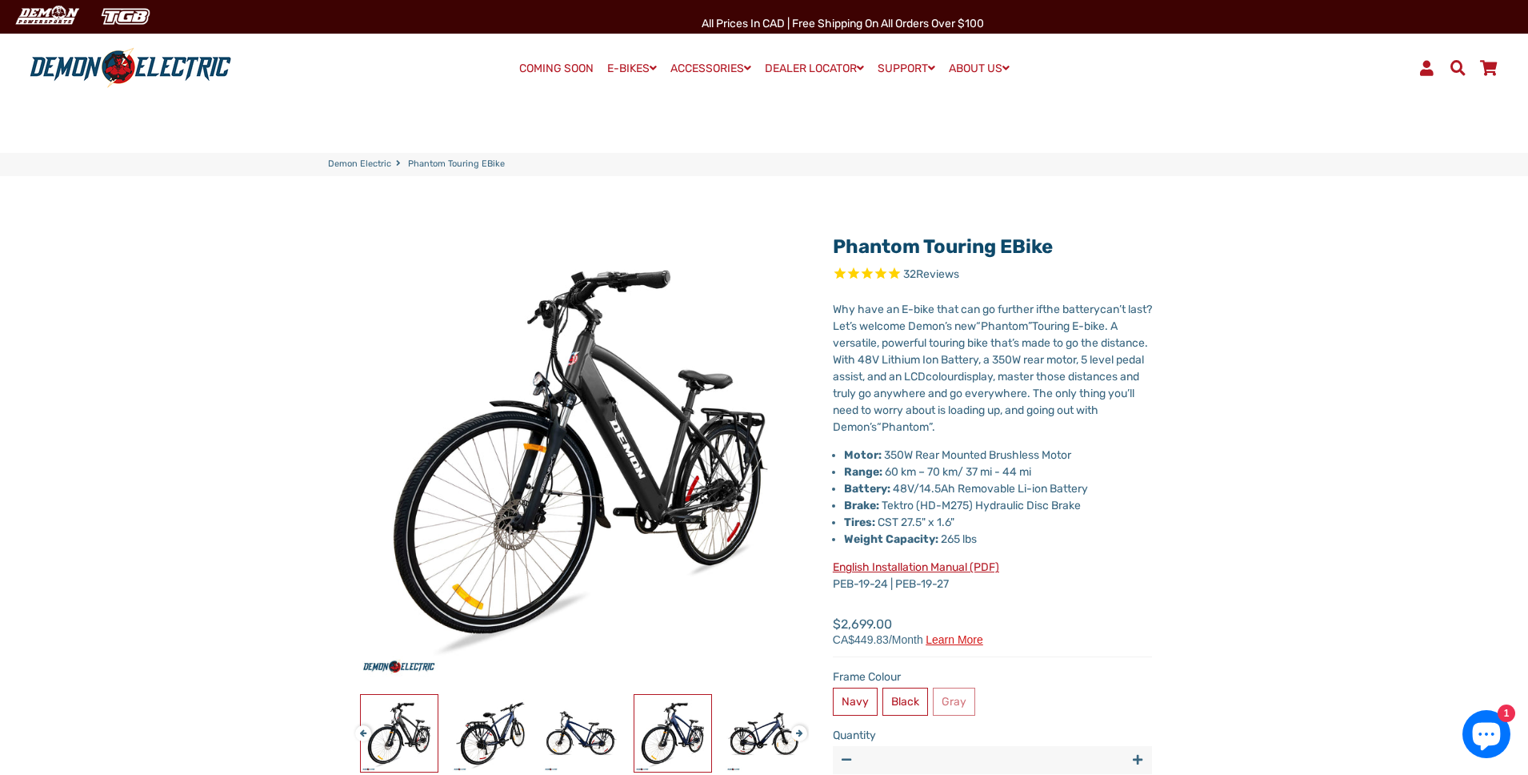
click at [686, 735] on img at bounding box center [673, 733] width 77 height 77
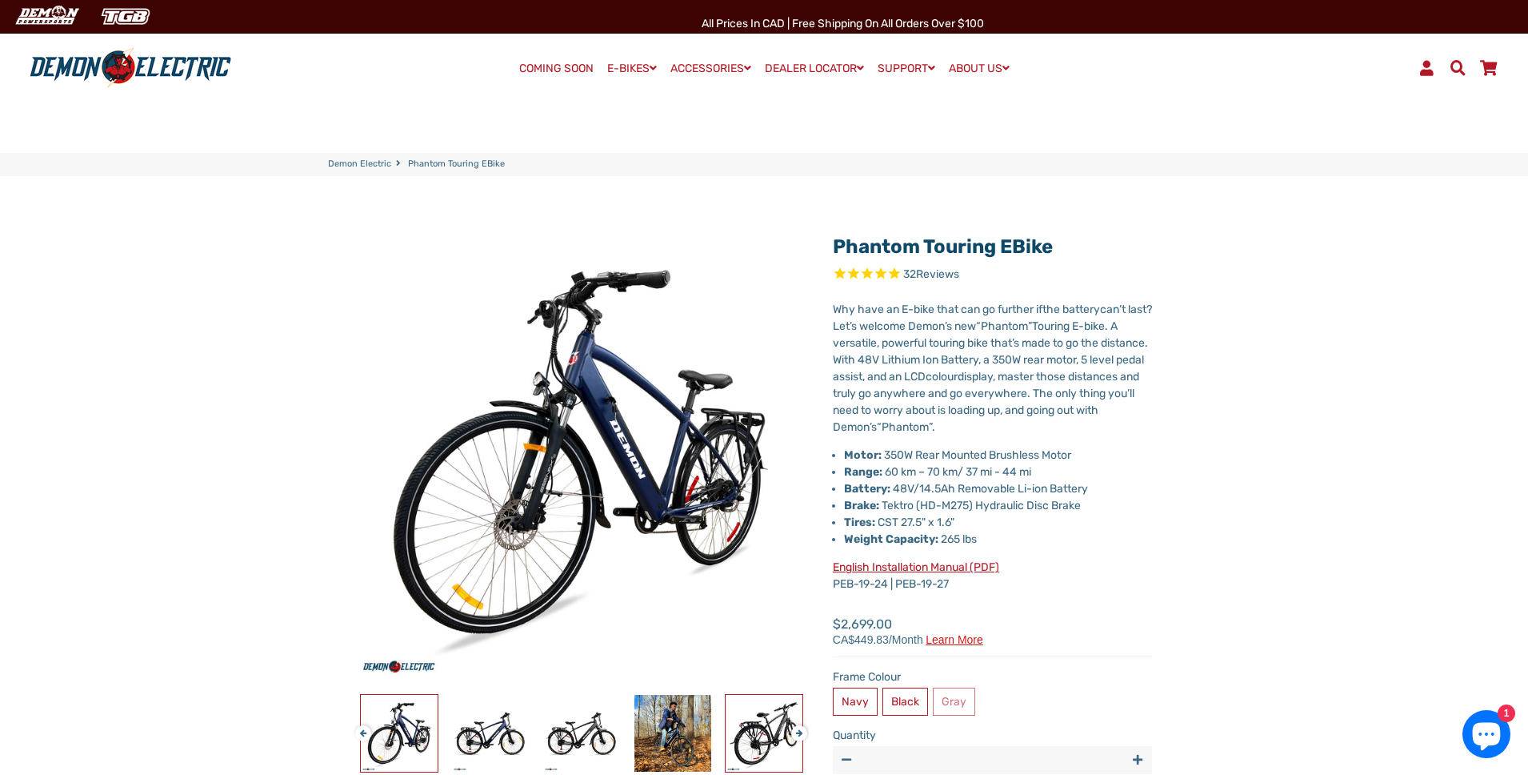
click at [761, 731] on img at bounding box center [764, 733] width 77 height 77
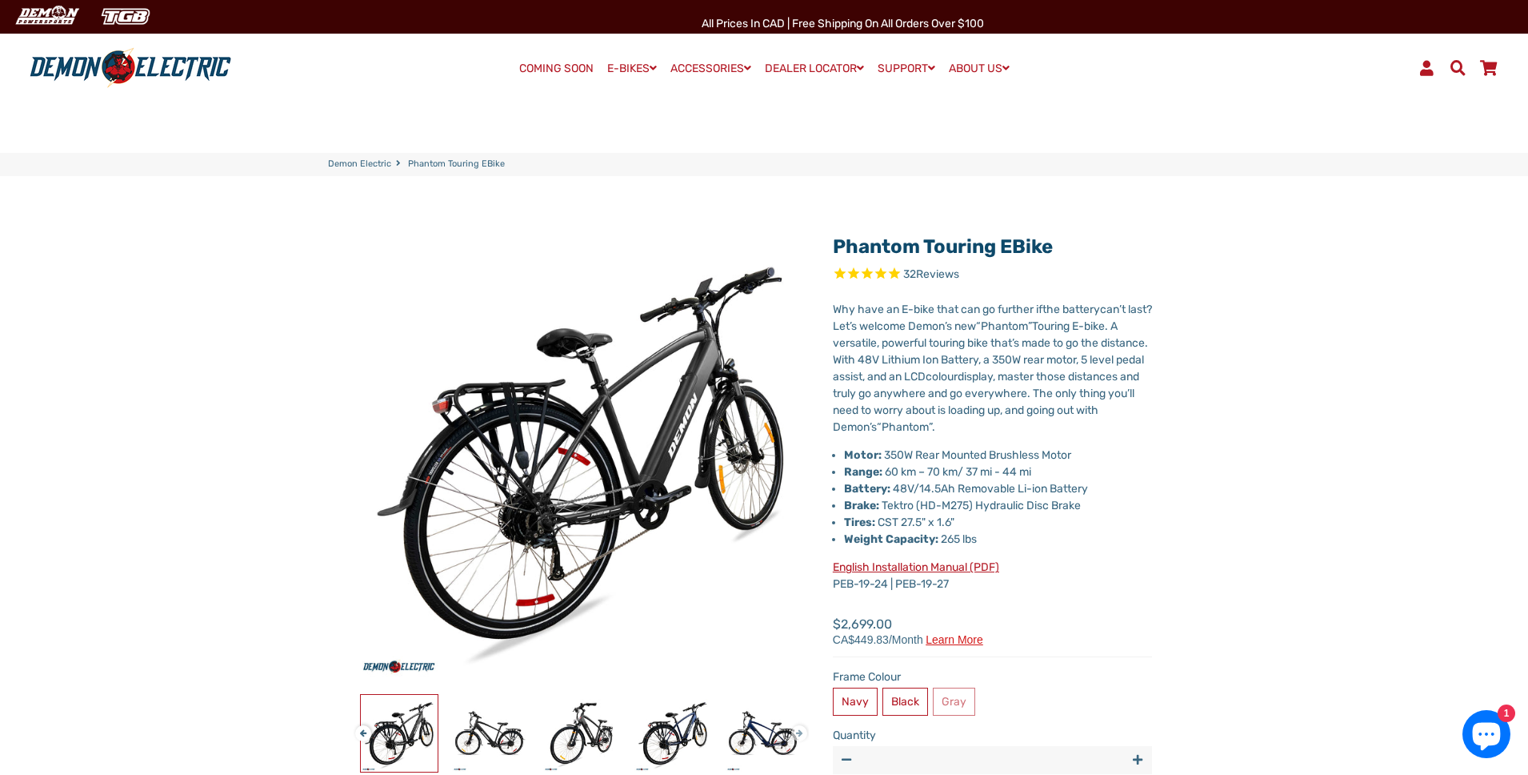
click at [800, 734] on button "Next" at bounding box center [796, 726] width 10 height 18
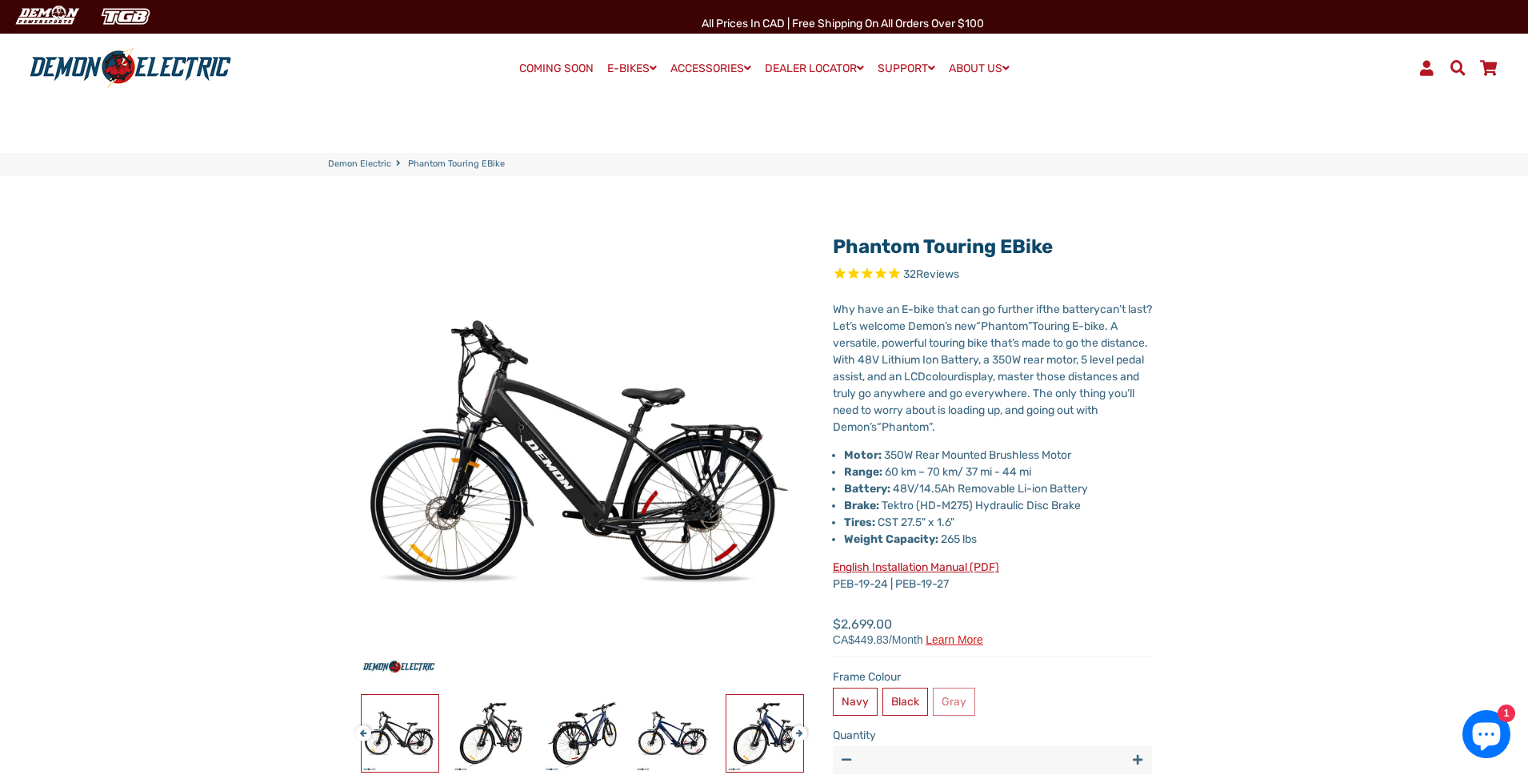
click at [765, 741] on img at bounding box center [765, 733] width 77 height 77
click at [675, 723] on img at bounding box center [673, 733] width 77 height 77
click at [582, 715] on img at bounding box center [581, 733] width 77 height 77
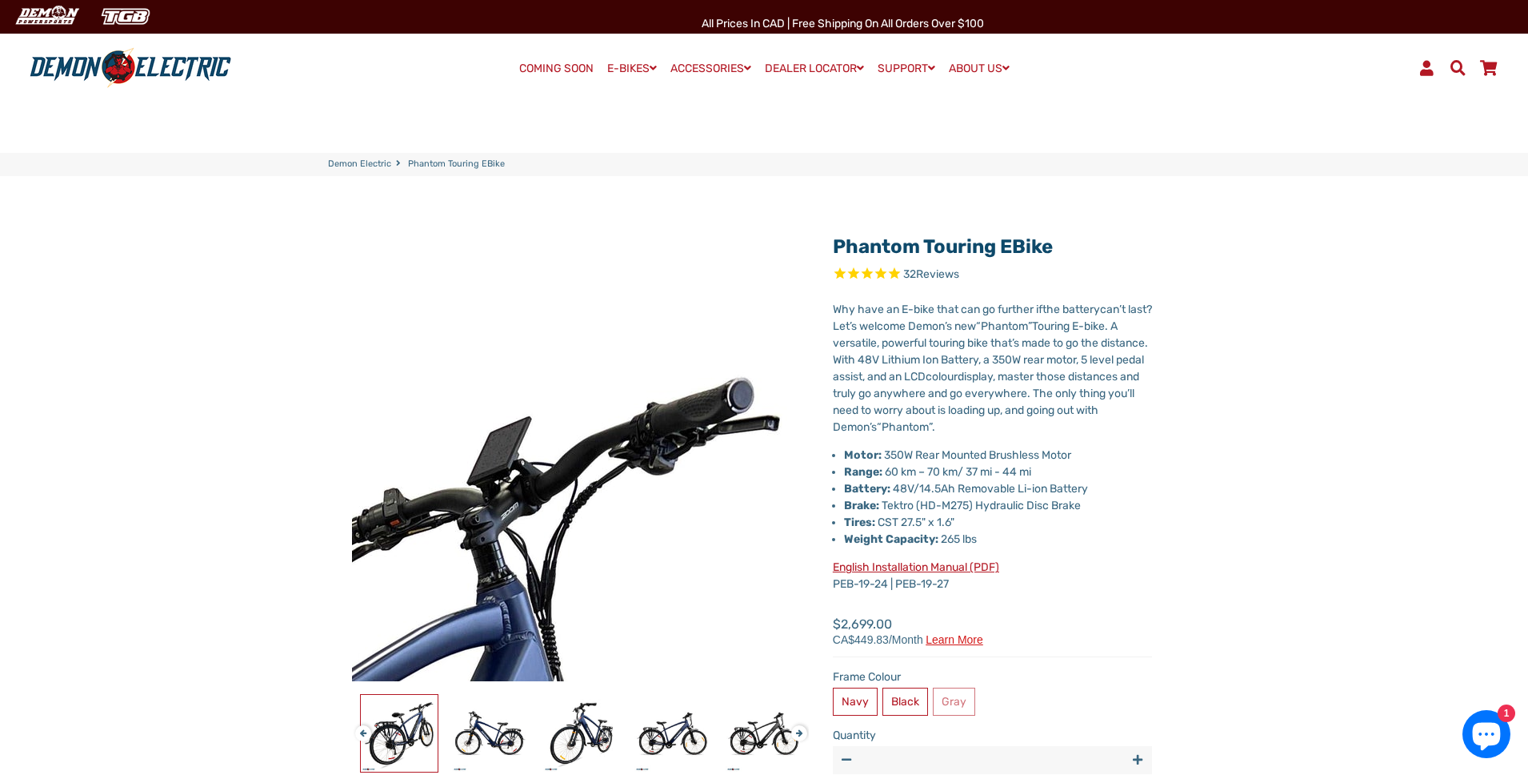
scroll to position [3, 0]
